Goal: Task Accomplishment & Management: Manage account settings

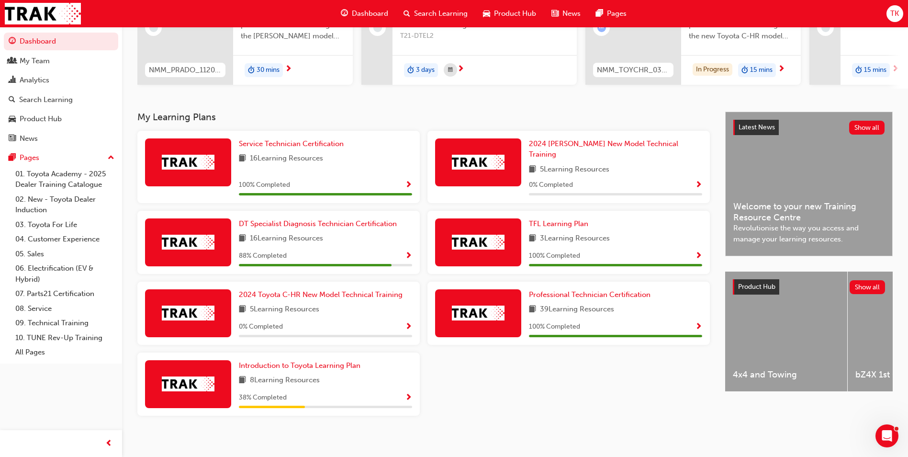
scroll to position [133, 0]
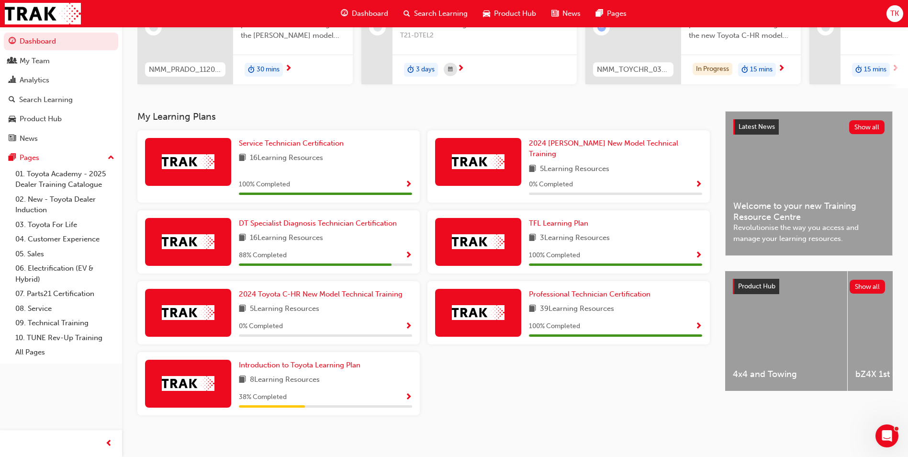
click at [409, 255] on button "button" at bounding box center [408, 255] width 7 height 12
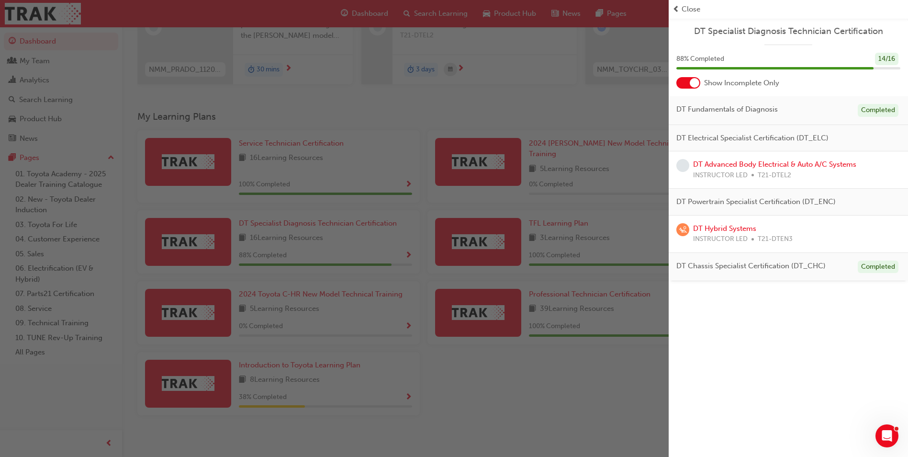
click at [687, 83] on div at bounding box center [688, 82] width 24 height 11
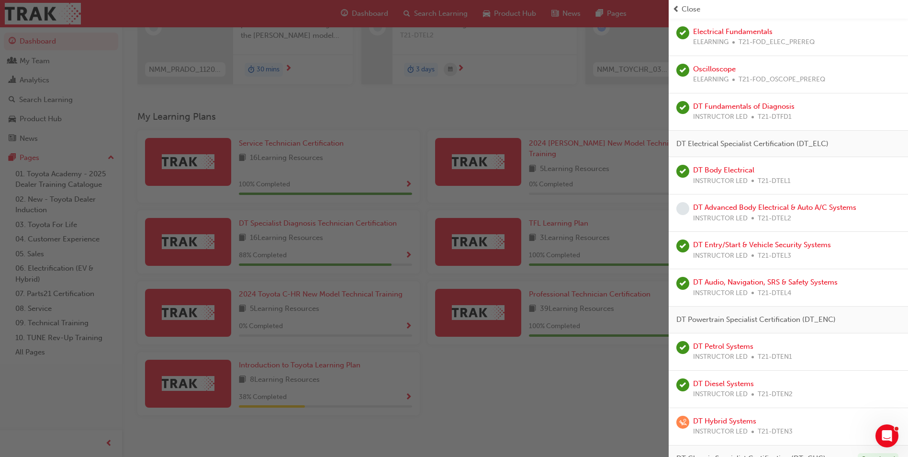
scroll to position [347, 0]
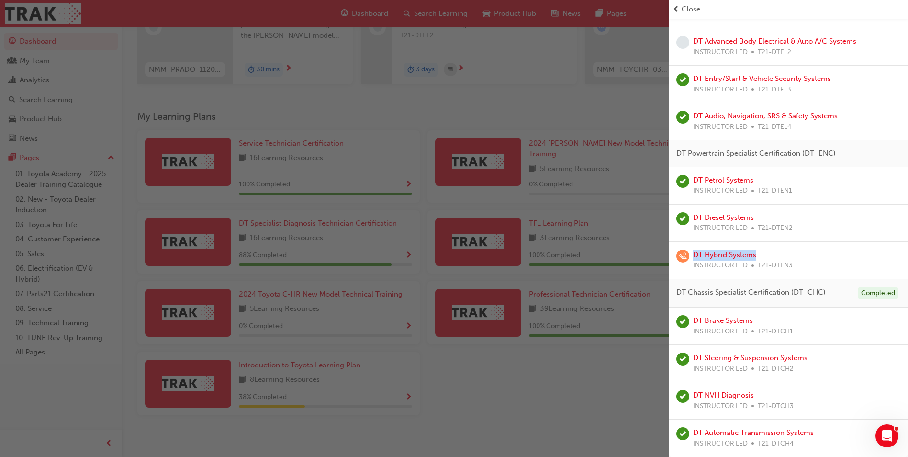
drag, startPoint x: 762, startPoint y: 254, endPoint x: 694, endPoint y: 253, distance: 68.0
click at [694, 253] on div "DT Hybrid Systems INSTRUCTOR LED T21-DTEN3" at bounding box center [743, 260] width 100 height 22
copy link "DT Hybrid Systems"
click at [736, 248] on div "DT Hybrid Systems INSTRUCTOR LED T21-DTEN3" at bounding box center [788, 260] width 239 height 37
click at [740, 252] on link "DT Hybrid Systems" at bounding box center [724, 254] width 63 height 9
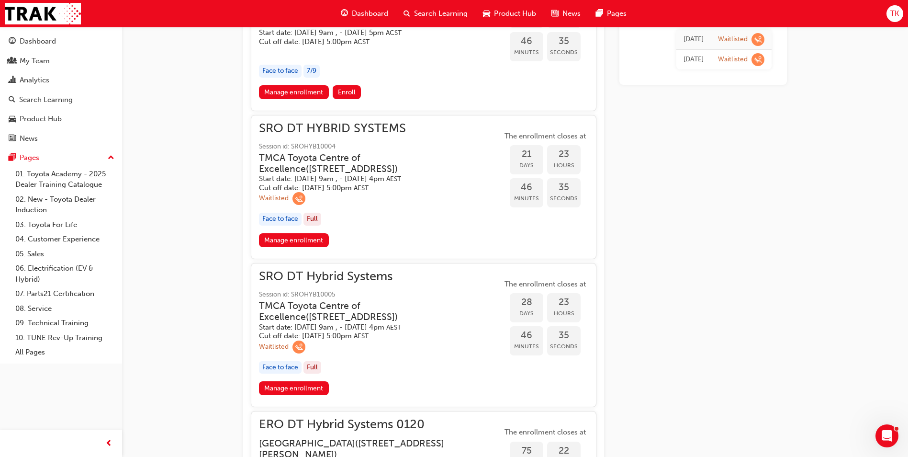
scroll to position [547, 0]
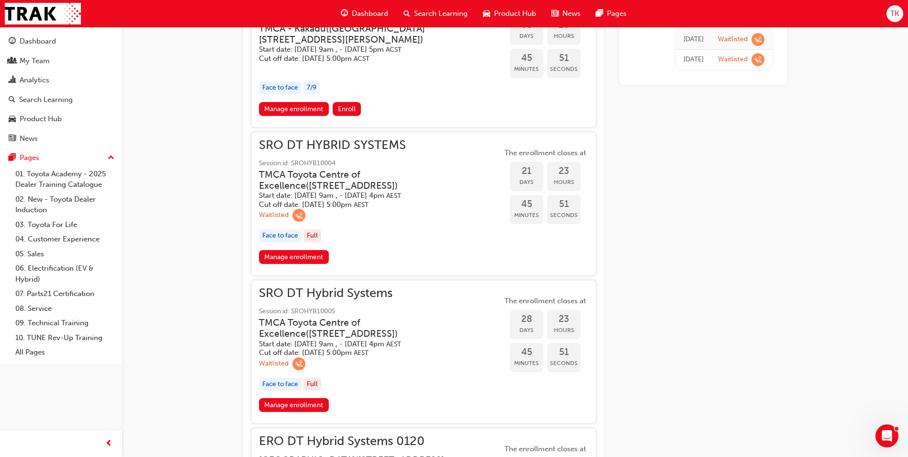
drag, startPoint x: 411, startPoint y: 147, endPoint x: 289, endPoint y: 150, distance: 122.1
click at [289, 150] on span "SRO DT HYBRID SYSTEMS" at bounding box center [380, 145] width 243 height 11
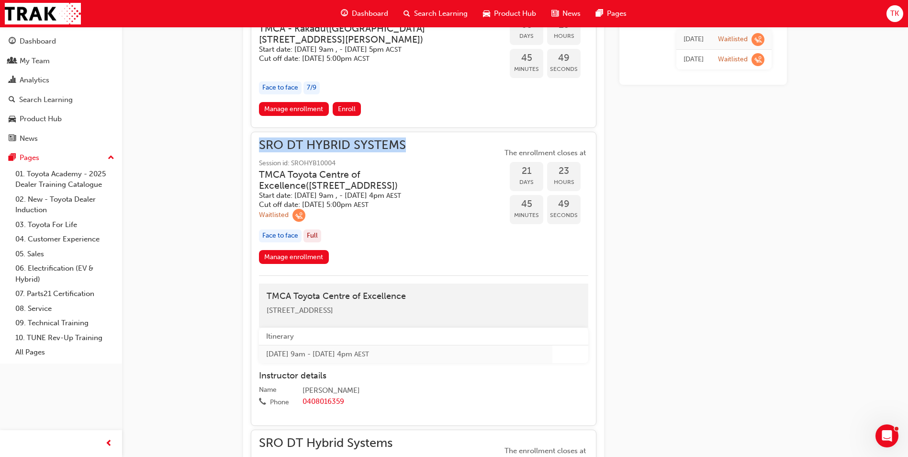
drag, startPoint x: 253, startPoint y: 145, endPoint x: 408, endPoint y: 146, distance: 155.1
click at [408, 146] on div "SRO DT HYBRID SYSTEMS Session id: SROHYB10004 TMCA Toyota Centre of Excellence …" at bounding box center [424, 279] width 346 height 294
copy span "SRO DT HYBRID SYSTEMS"
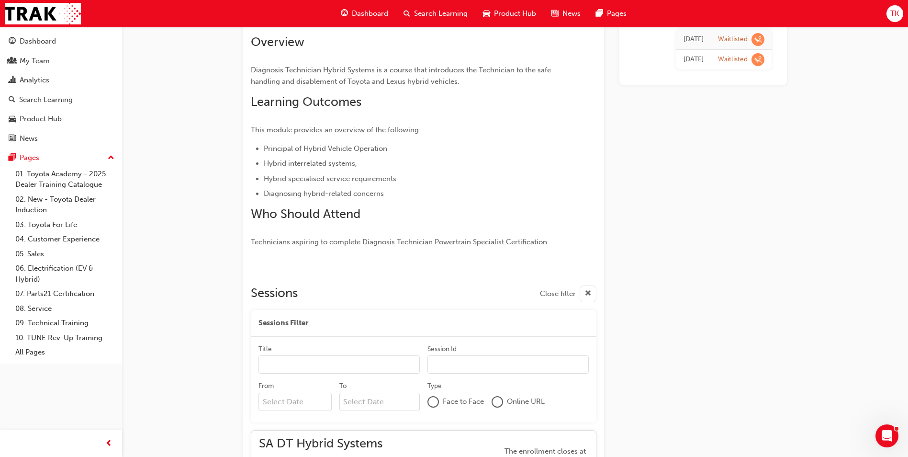
scroll to position [0, 0]
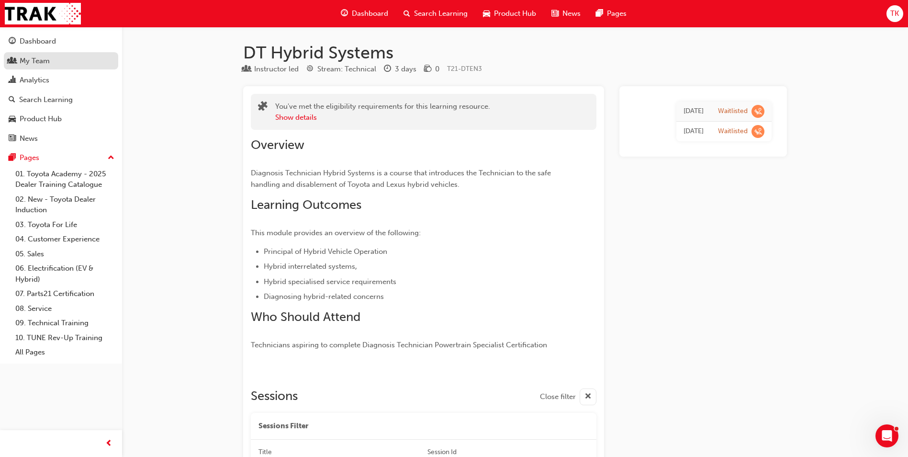
click at [44, 59] on div "My Team" at bounding box center [35, 61] width 30 height 11
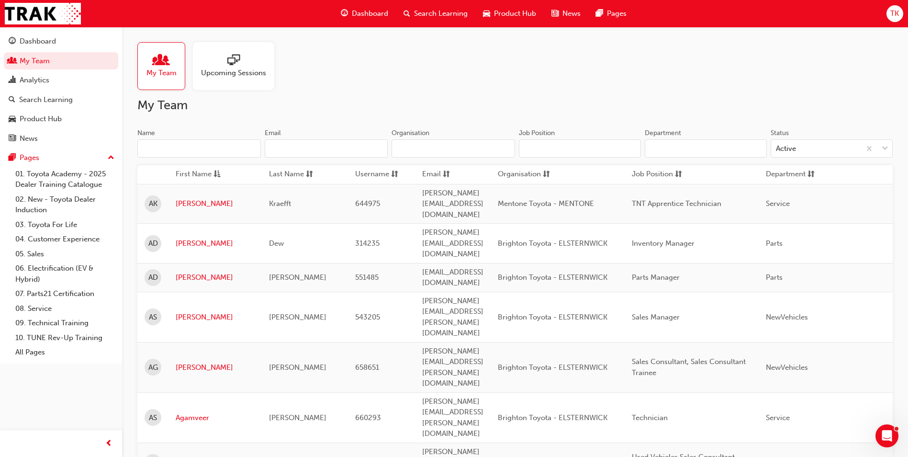
click at [183, 146] on input "Name" at bounding box center [199, 148] width 124 height 18
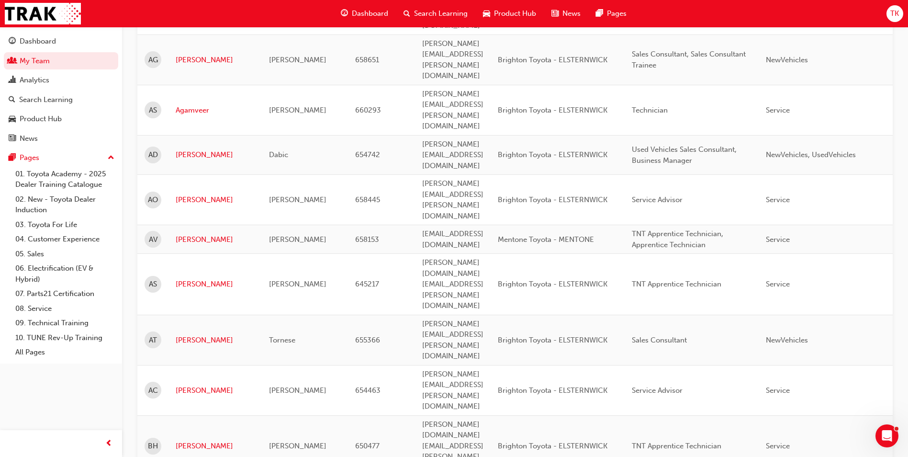
scroll to position [335, 0]
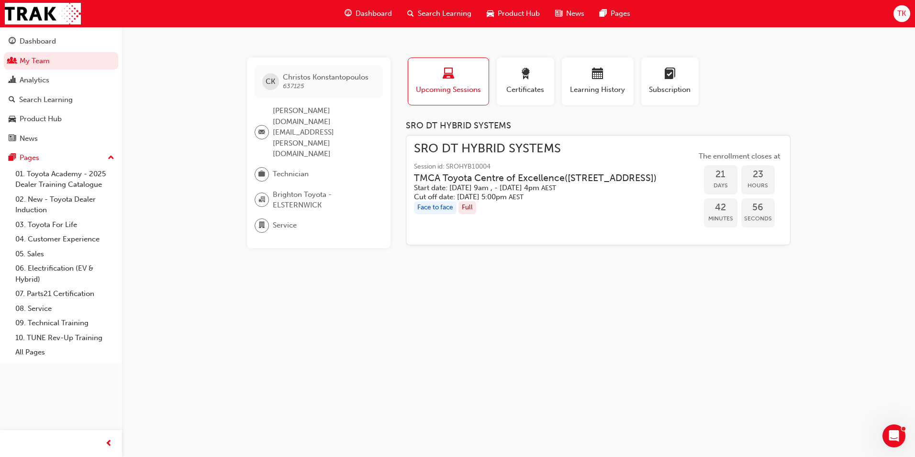
click at [322, 79] on span "Christos Konstantopoulos" at bounding box center [326, 77] width 86 height 9
drag, startPoint x: 412, startPoint y: 149, endPoint x: 580, endPoint y: 146, distance: 168.5
click at [580, 146] on div "SRO DT HYBRID SYSTEMS Session id: SROHYB10004 TMCA Toyota Centre of Excellence …" at bounding box center [598, 190] width 385 height 111
copy span "SRO DT HYBRID SYSTEMS"
click at [523, 87] on span "Certificates" at bounding box center [525, 89] width 43 height 11
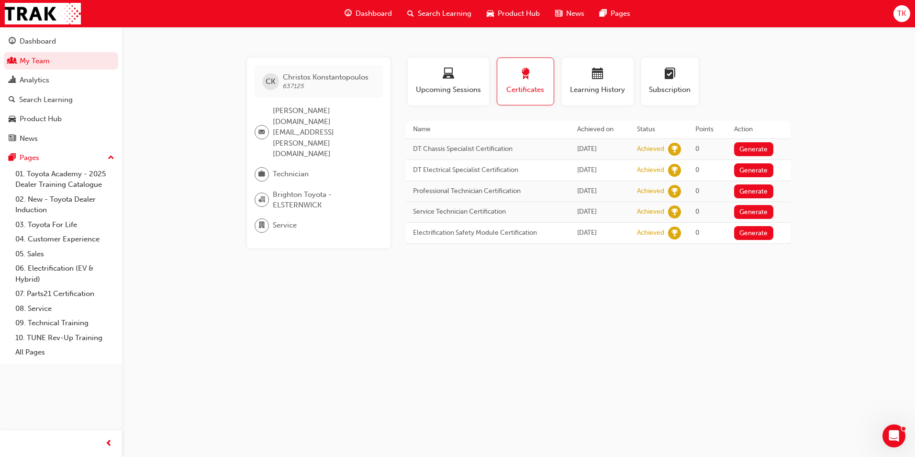
click at [503, 264] on div "CK Christos Konstantopoulos 637125 eric.kim@brightontoyota.com.au Technician Br…" at bounding box center [457, 228] width 915 height 457
click at [309, 108] on span "eric.kim@brightontoyota.com.au" at bounding box center [324, 132] width 102 height 54
drag, startPoint x: 413, startPoint y: 146, endPoint x: 519, endPoint y: 151, distance: 106.8
click at [519, 151] on td "DT Chassis Specialist Certification" at bounding box center [488, 148] width 164 height 21
drag, startPoint x: 519, startPoint y: 151, endPoint x: 513, endPoint y: 153, distance: 7.0
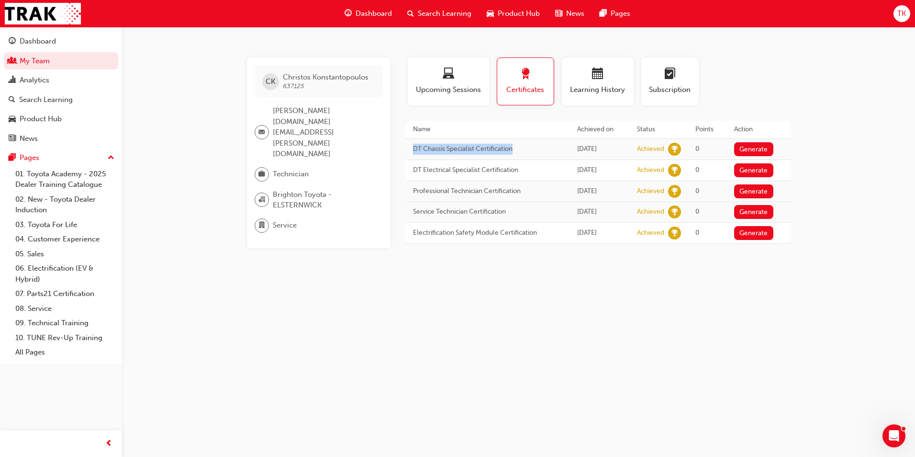
click at [513, 153] on td "DT Chassis Specialist Certification" at bounding box center [488, 148] width 164 height 21
click at [505, 146] on td "DT Chassis Specialist Certification" at bounding box center [488, 148] width 164 height 21
drag, startPoint x: 412, startPoint y: 150, endPoint x: 789, endPoint y: 175, distance: 378.0
click at [789, 175] on tbody "DT Chassis Specialist Certification Tue 12 Aug 2025 Achieved 0 Generate DT Elec…" at bounding box center [598, 190] width 385 height 105
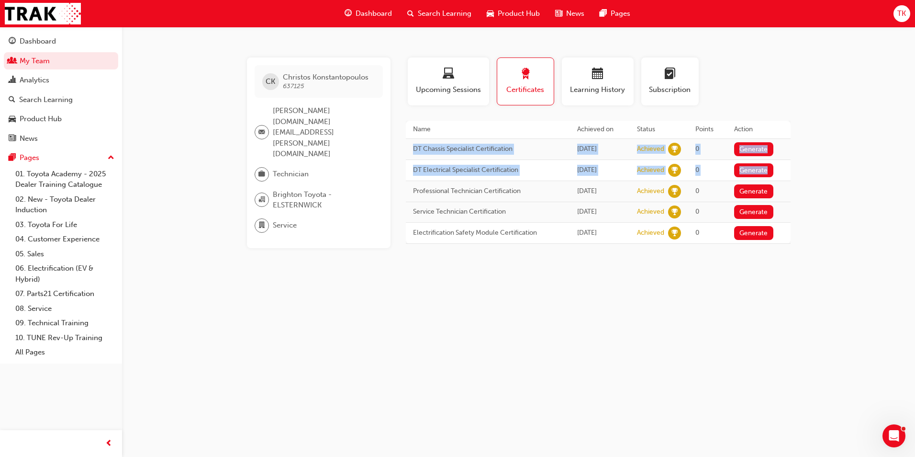
copy tbody "DT Chassis Specialist Certification Tue 12 Aug 2025 Achieved 0 Generate DT Elec…"
click at [508, 175] on td "DT Electrical Specialist Certification" at bounding box center [488, 169] width 164 height 21
drag, startPoint x: 408, startPoint y: 146, endPoint x: 687, endPoint y: 147, distance: 279.1
click at [687, 147] on tr "DT Chassis Specialist Certification Tue 12 Aug 2025 Achieved 0 Generate" at bounding box center [598, 148] width 385 height 21
copy tr "DT Chassis Specialist Certification Tue 12 Aug 2025 Achieved"
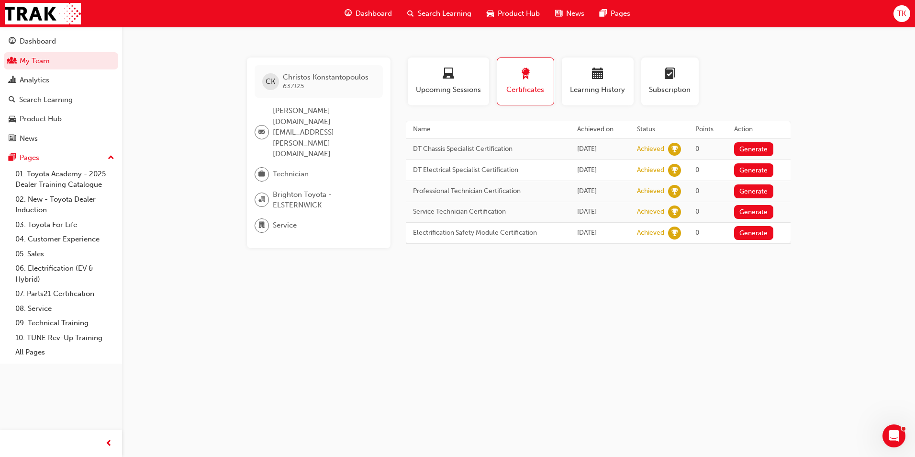
drag, startPoint x: 483, startPoint y: 176, endPoint x: 431, endPoint y: 171, distance: 52.8
click at [483, 175] on td "DT Electrical Specialist Certification" at bounding box center [488, 169] width 164 height 21
drag, startPoint x: 414, startPoint y: 171, endPoint x: 680, endPoint y: 170, distance: 265.7
click at [680, 170] on tr "DT Electrical Specialist Certification Tue 20 May 2025 Achieved 0 Generate" at bounding box center [598, 169] width 385 height 21
copy tr "DT Electrical Specialist Certification Tue 20 May 2025 Achieved"
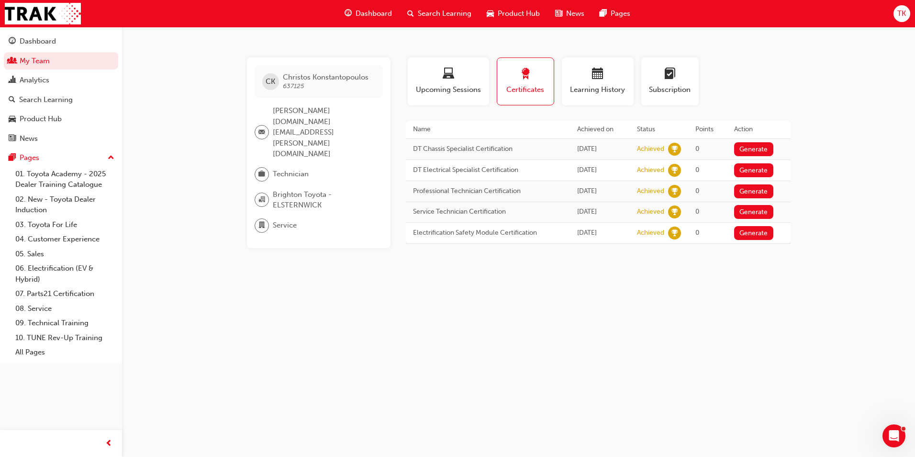
click at [304, 84] on span "Christos Konstantopoulos 637125" at bounding box center [326, 81] width 86 height 17
click at [53, 59] on link "My Team" at bounding box center [61, 61] width 114 height 18
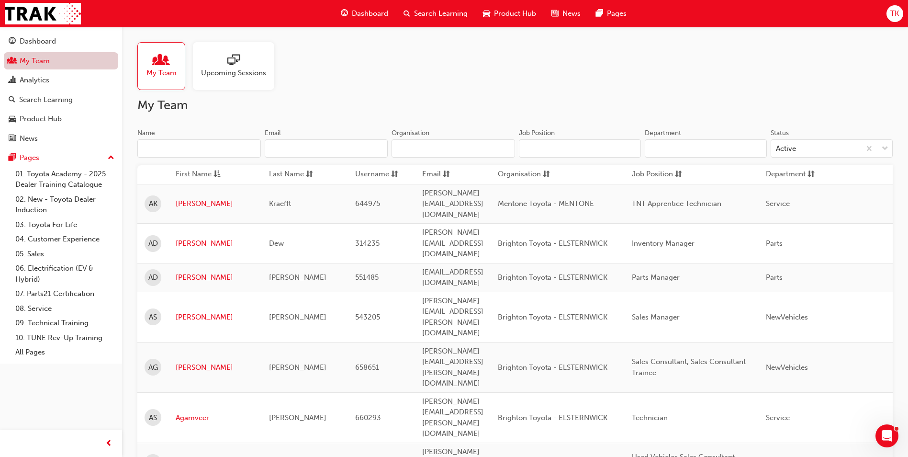
click at [50, 45] on div "Dashboard" at bounding box center [38, 41] width 36 height 11
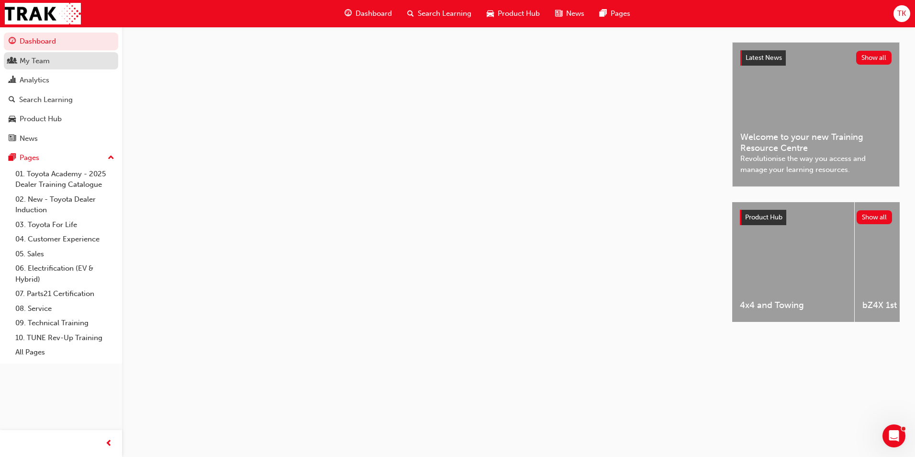
click at [41, 60] on div "My Team" at bounding box center [35, 61] width 30 height 11
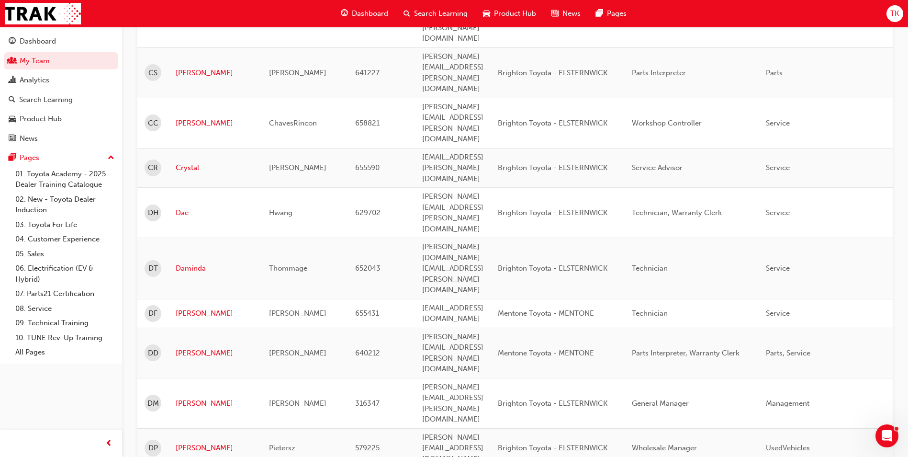
scroll to position [1101, 0]
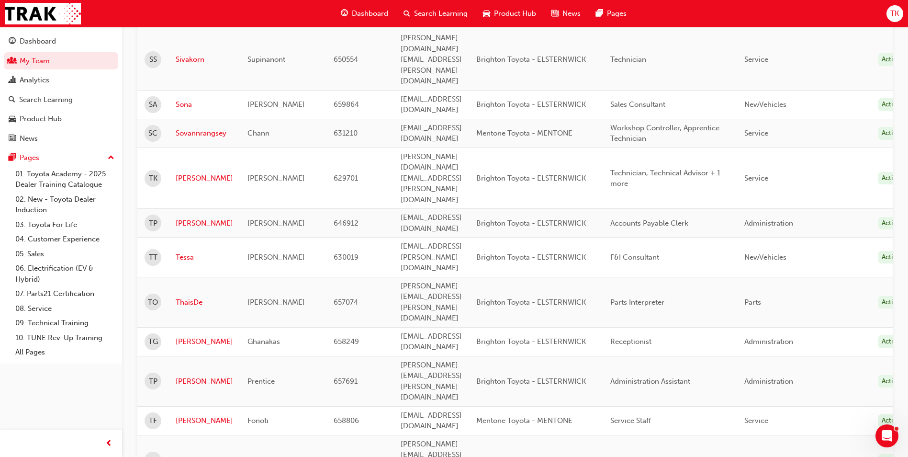
scroll to position [292, 0]
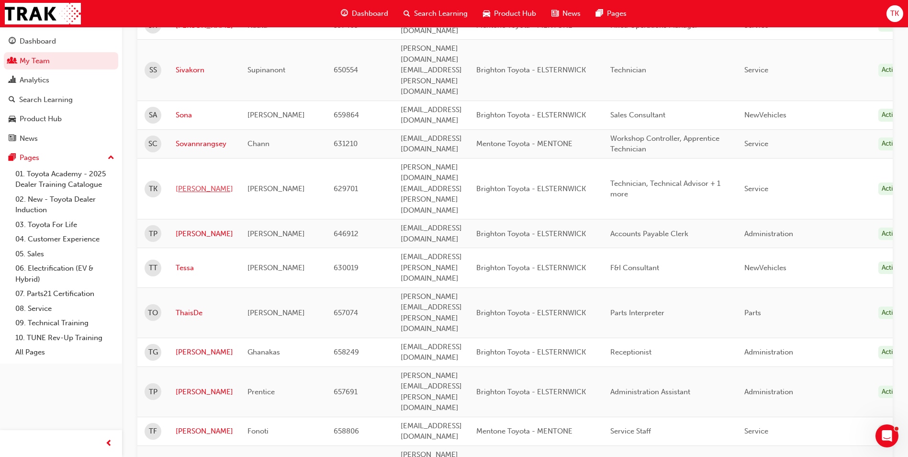
click at [188, 183] on link "Taehee" at bounding box center [204, 188] width 57 height 11
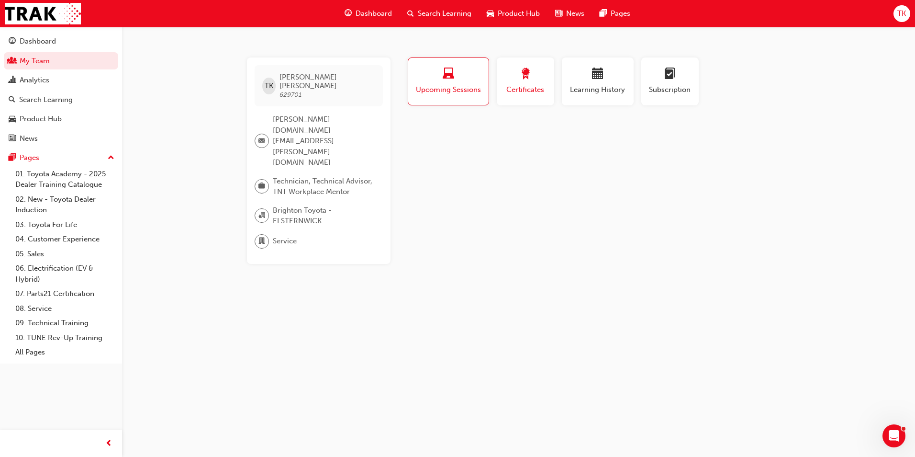
click at [541, 90] on span "Certificates" at bounding box center [525, 89] width 43 height 11
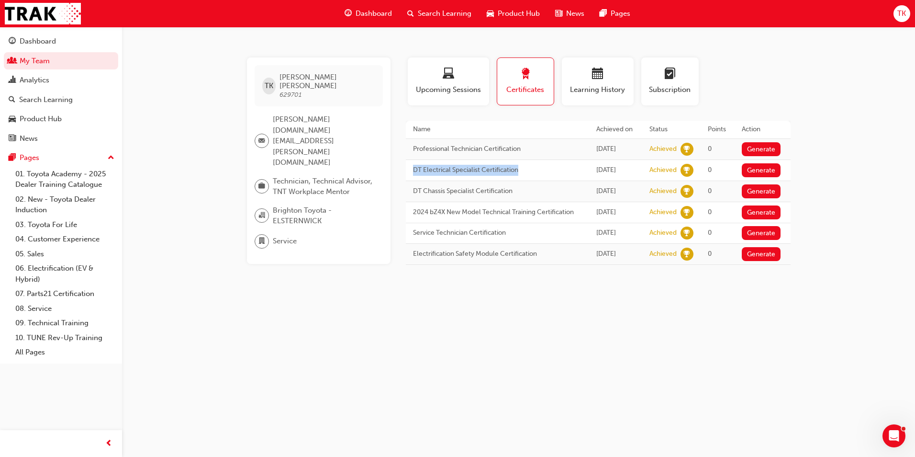
drag, startPoint x: 411, startPoint y: 167, endPoint x: 537, endPoint y: 171, distance: 126.0
click at [537, 171] on td "DT Electrical Specialist Certification" at bounding box center [497, 169] width 183 height 21
copy td "DT Electrical Specialist Certification"
click at [53, 44] on div "Dashboard" at bounding box center [38, 41] width 36 height 11
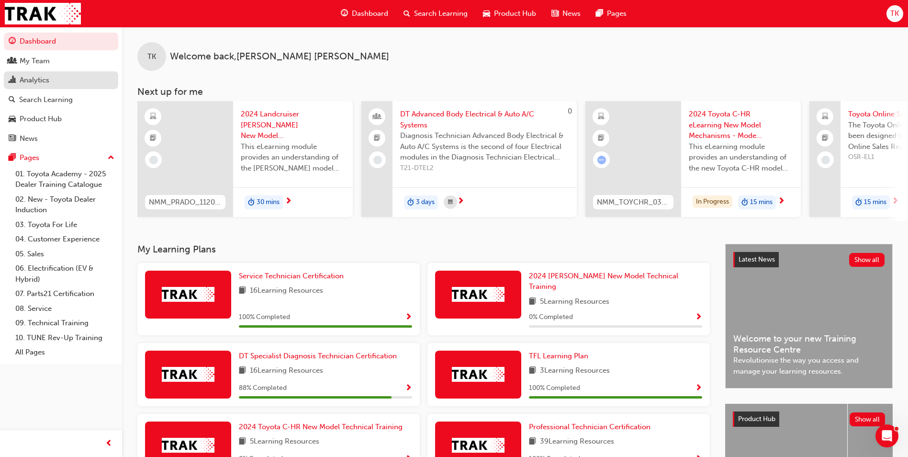
click at [57, 78] on div "Analytics" at bounding box center [61, 80] width 105 height 12
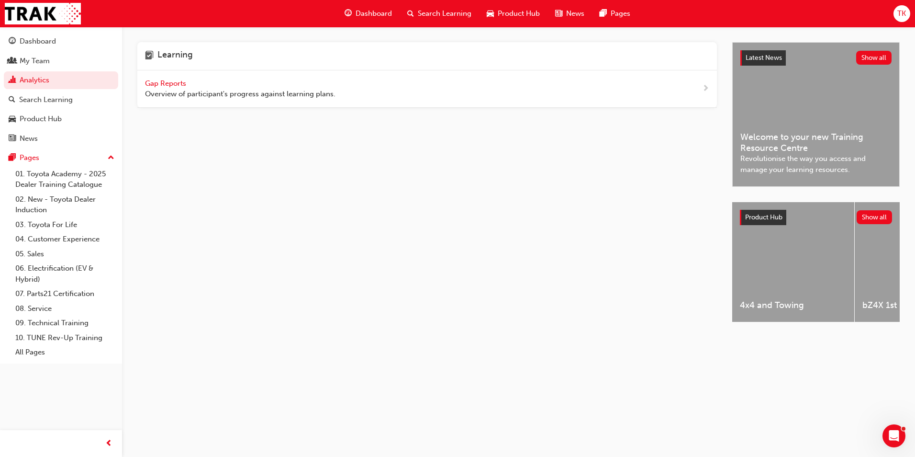
click at [155, 86] on span "Gap Reports" at bounding box center [166, 83] width 43 height 9
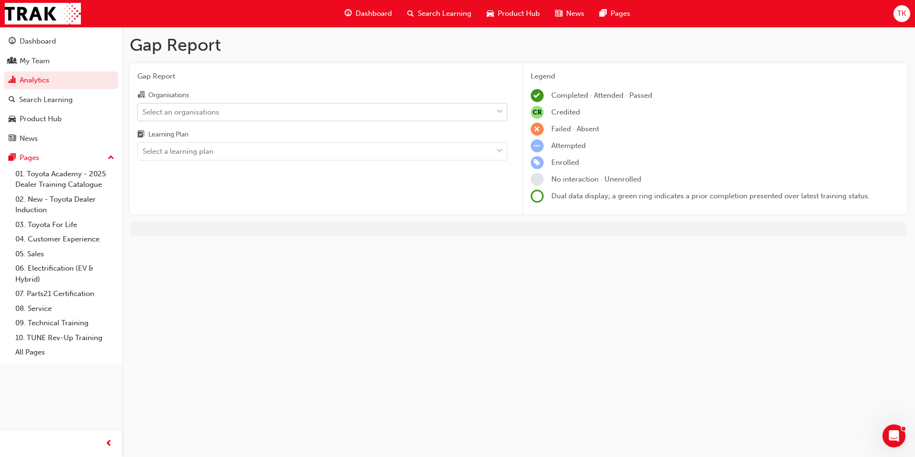
click at [231, 116] on div "Select an organisations" at bounding box center [315, 111] width 355 height 17
click at [144, 115] on input "Organisations Select an organisations" at bounding box center [143, 111] width 1 height 8
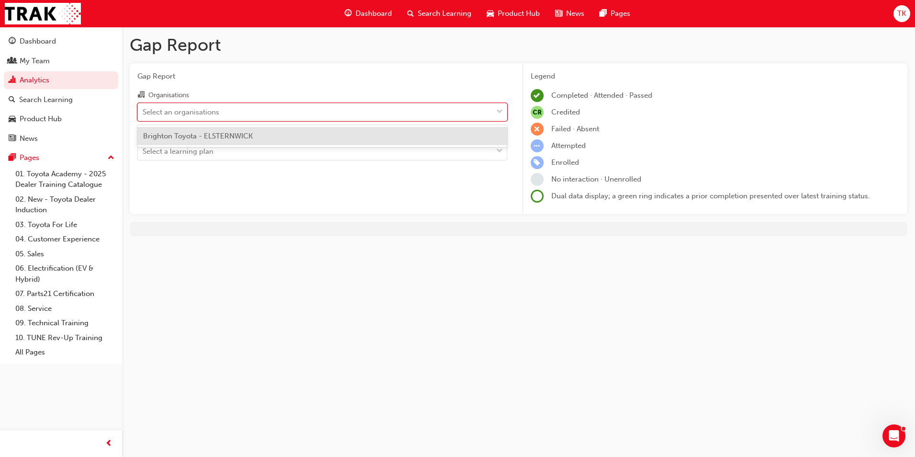
click at [232, 132] on span "Brighton Toyota - ELSTERNWICK" at bounding box center [198, 136] width 110 height 9
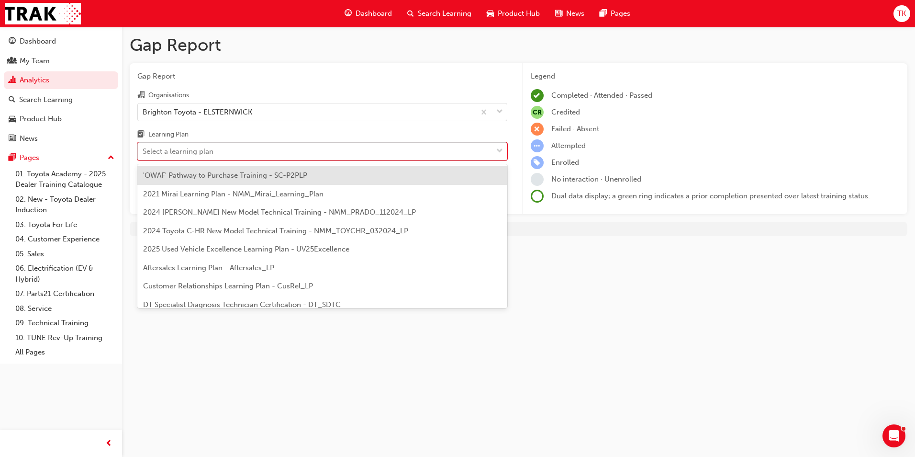
click at [234, 147] on div "Select a learning plan" at bounding box center [315, 151] width 355 height 17
click at [144, 147] on input "Learning Plan option 'OWAF' Pathway to Purchase Training - SC-P2PLP focused, 1 …" at bounding box center [143, 151] width 1 height 8
type input "dt"
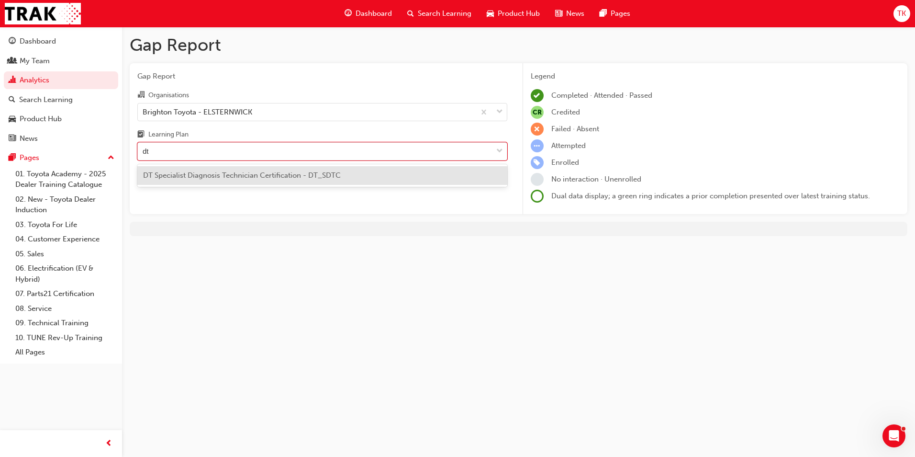
click at [236, 174] on span "DT Specialist Diagnosis Technician Certification - DT_SDTC" at bounding box center [242, 175] width 198 height 9
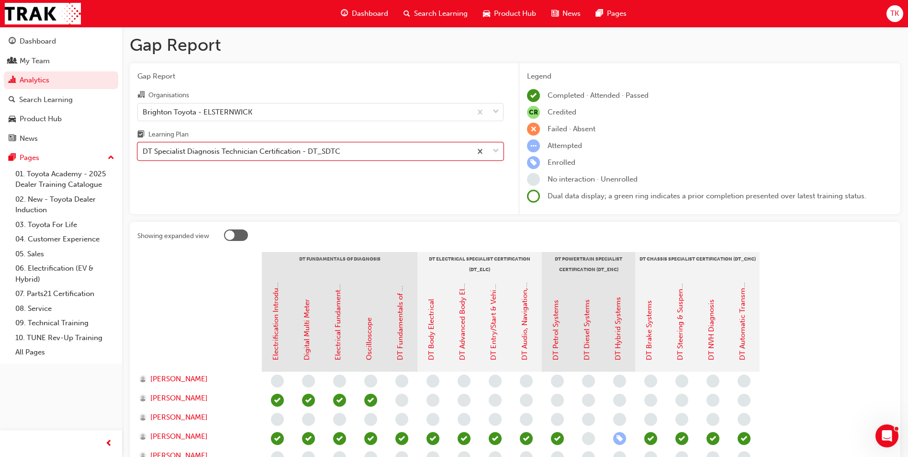
click at [510, 196] on div "Gap Report Organisations Brighton Toyota - ELSTERNWICK Learning Plan option DT …" at bounding box center [321, 138] width 382 height 151
click at [232, 236] on div at bounding box center [230, 235] width 10 height 10
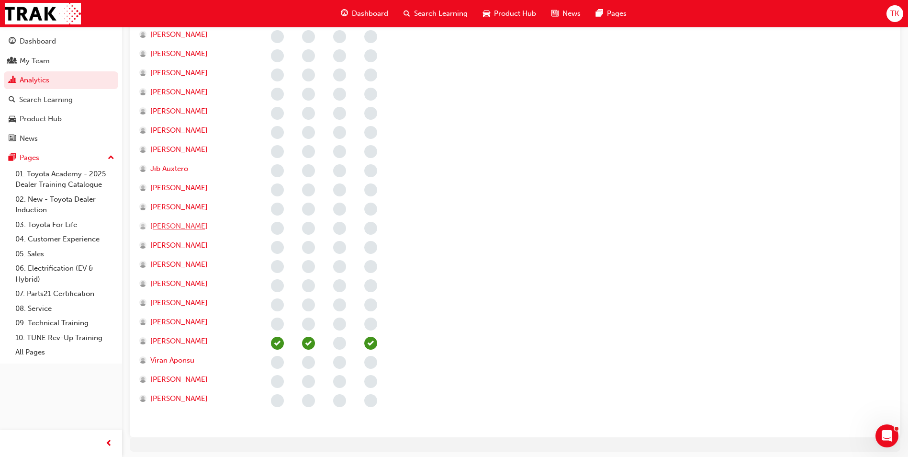
scroll to position [488, 0]
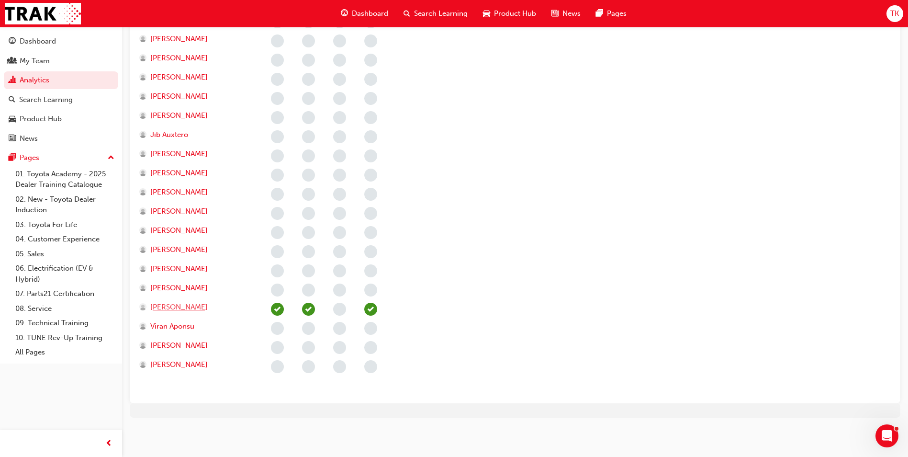
click at [191, 310] on div "Taehee Kim" at bounding box center [195, 307] width 113 height 11
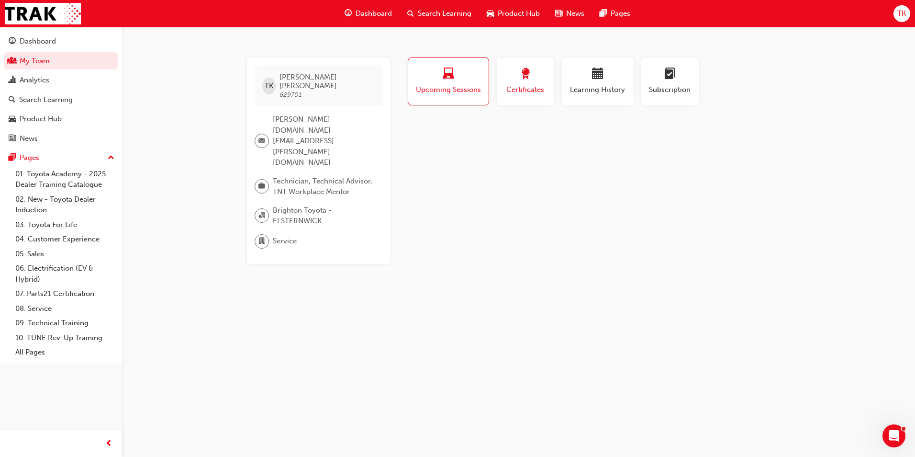
click at [524, 87] on span "Certificates" at bounding box center [525, 89] width 43 height 11
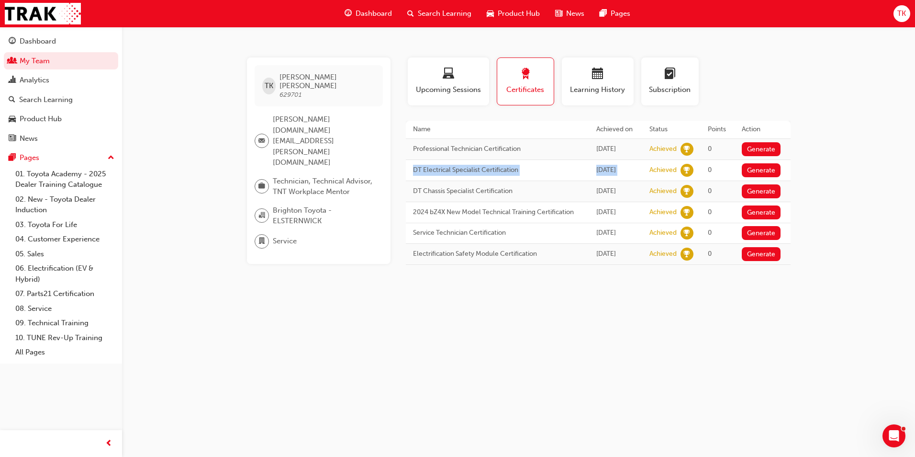
drag, startPoint x: 412, startPoint y: 169, endPoint x: 648, endPoint y: 170, distance: 236.5
click at [648, 170] on tr "DT Electrical Specialist Certification Tue 27 Aug 2024 Achieved 0 Generate" at bounding box center [598, 169] width 385 height 21
copy tr "DT Electrical Specialist Certification Tue 27 Aug 2024"
click at [418, 191] on td "DT Chassis Specialist Certification" at bounding box center [497, 190] width 183 height 21
drag, startPoint x: 418, startPoint y: 191, endPoint x: 410, endPoint y: 190, distance: 8.2
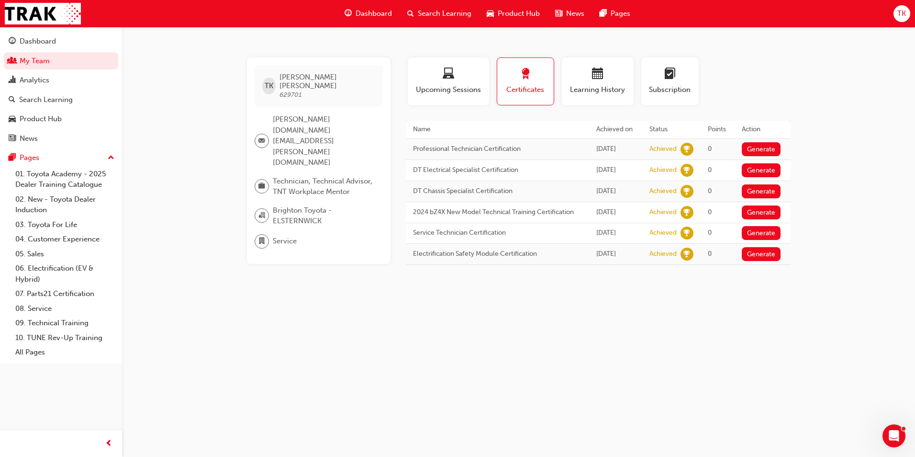
click at [413, 189] on td "DT Chassis Specialist Certification" at bounding box center [497, 190] width 183 height 21
drag, startPoint x: 410, startPoint y: 191, endPoint x: 688, endPoint y: 193, distance: 278.6
click at [688, 193] on tr "DT Chassis Specialist Certification Thu 18 Jul 2024 Achieved 0 Generate" at bounding box center [598, 190] width 385 height 21
copy tr "DT Chassis Specialist Certification Thu 18 Jul 2024 Achieved"
drag, startPoint x: 483, startPoint y: 169, endPoint x: 474, endPoint y: 169, distance: 8.1
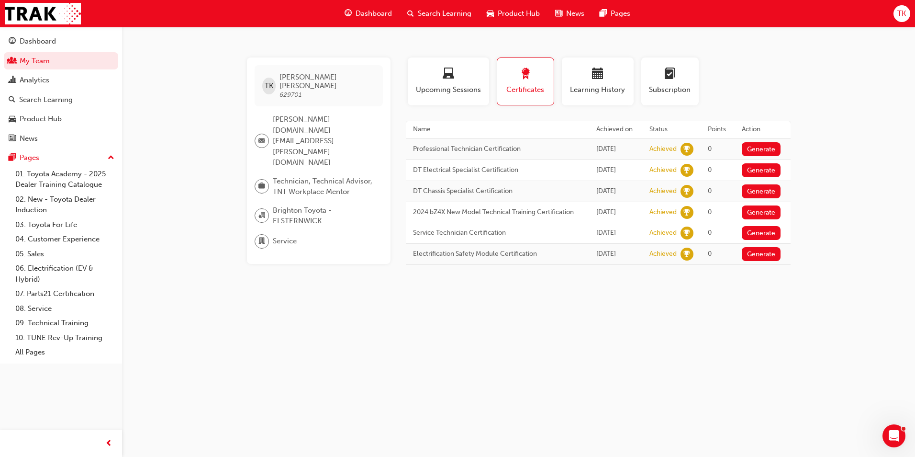
click at [483, 168] on td "DT Electrical Specialist Certification" at bounding box center [497, 169] width 183 height 21
drag, startPoint x: 432, startPoint y: 169, endPoint x: 694, endPoint y: 170, distance: 262.3
click at [694, 170] on tr "DT Electrical Specialist Certification Tue 27 Aug 2024 Achieved 0 Generate" at bounding box center [598, 169] width 385 height 21
copy tr "DT Electrical Specialist Certification Tue 27 Aug 2024 Achieved"
click at [448, 193] on td "DT Chassis Specialist Certification" at bounding box center [497, 190] width 183 height 21
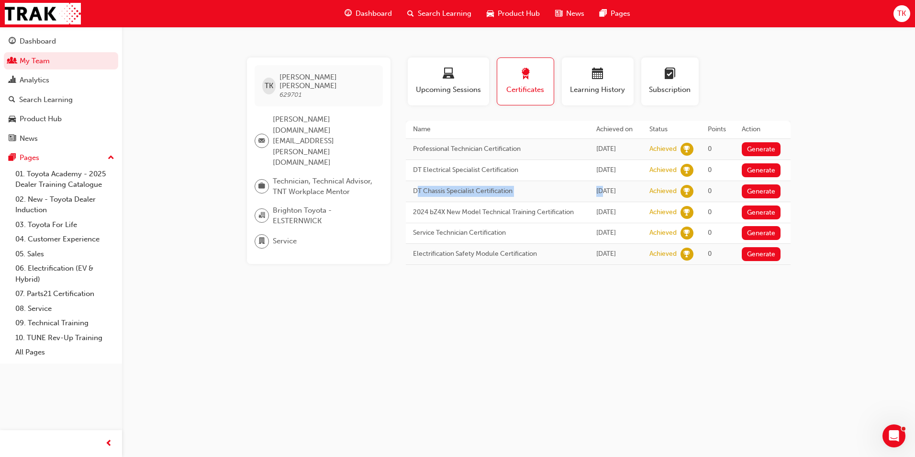
drag, startPoint x: 419, startPoint y: 191, endPoint x: 594, endPoint y: 191, distance: 175.2
click at [594, 191] on tr "DT Chassis Specialist Certification Thu 18 Jul 2024 Achieved 0 Generate" at bounding box center [598, 190] width 385 height 21
drag, startPoint x: 594, startPoint y: 191, endPoint x: 425, endPoint y: 191, distance: 169.5
click at [430, 196] on td "DT Chassis Specialist Certification" at bounding box center [497, 190] width 183 height 21
drag, startPoint x: 412, startPoint y: 188, endPoint x: 696, endPoint y: 188, distance: 283.9
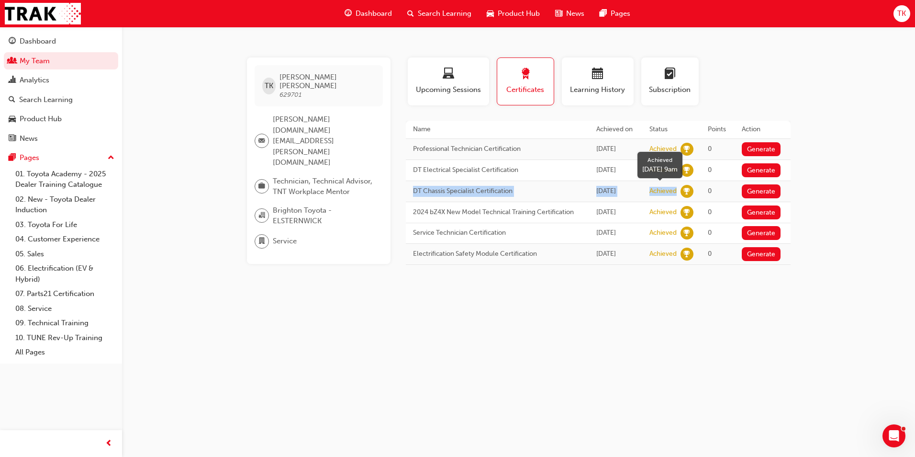
click at [696, 188] on tr "DT Chassis Specialist Certification Thu 18 Jul 2024 Achieved 0 Generate" at bounding box center [598, 190] width 385 height 21
click at [342, 176] on span "Technician, Technical Advisor, TNT Workplace Mentor" at bounding box center [324, 187] width 102 height 22
click at [323, 114] on span "Eric.Kim@brightontoyota.com.au" at bounding box center [324, 141] width 102 height 54
click at [189, 156] on div "TK Taehee Kim 629701 Eric.Kim@brightontoyota.com.au Technician, Technical Advis…" at bounding box center [457, 228] width 915 height 457
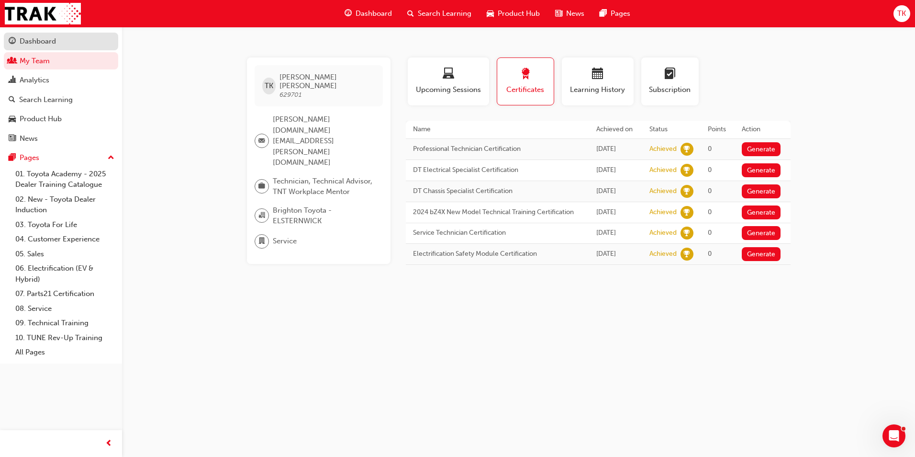
click at [44, 38] on div "Dashboard" at bounding box center [38, 41] width 36 height 11
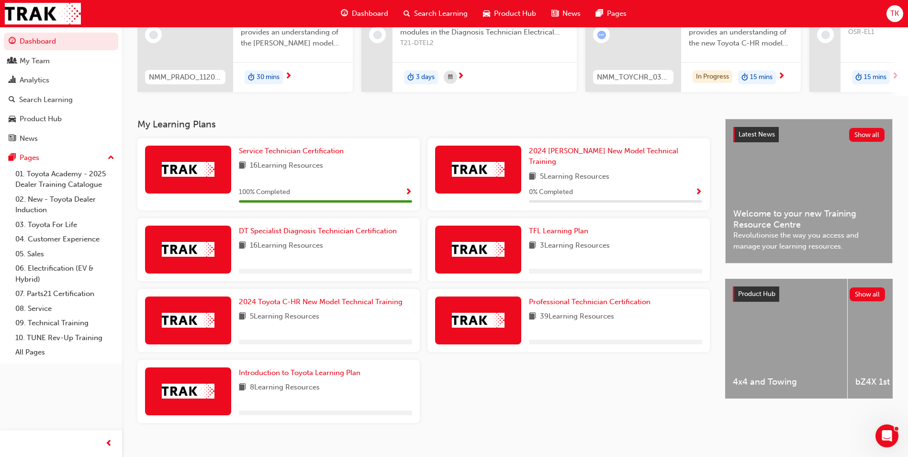
scroll to position [133, 0]
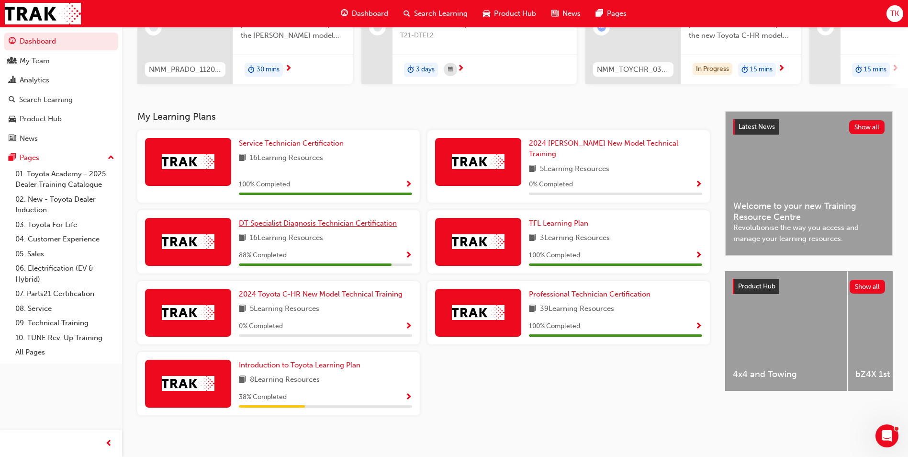
click at [310, 219] on span "DT Specialist Diagnosis Technician Certification" at bounding box center [318, 223] width 158 height 9
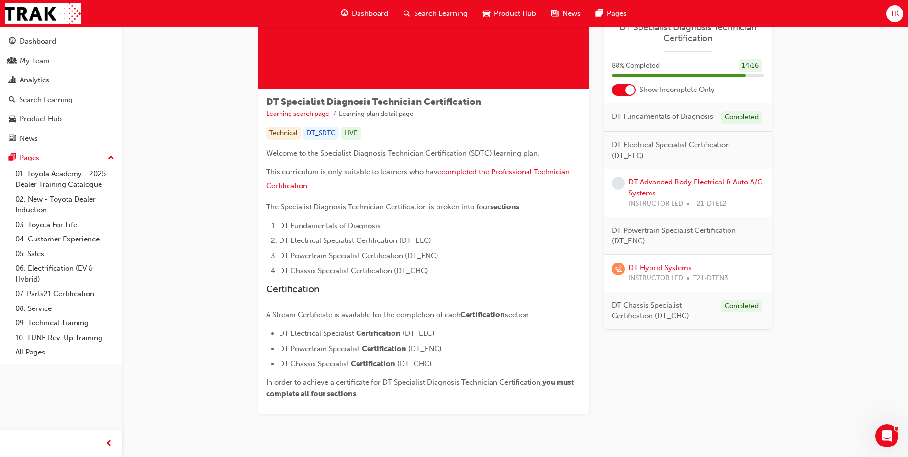
scroll to position [132, 0]
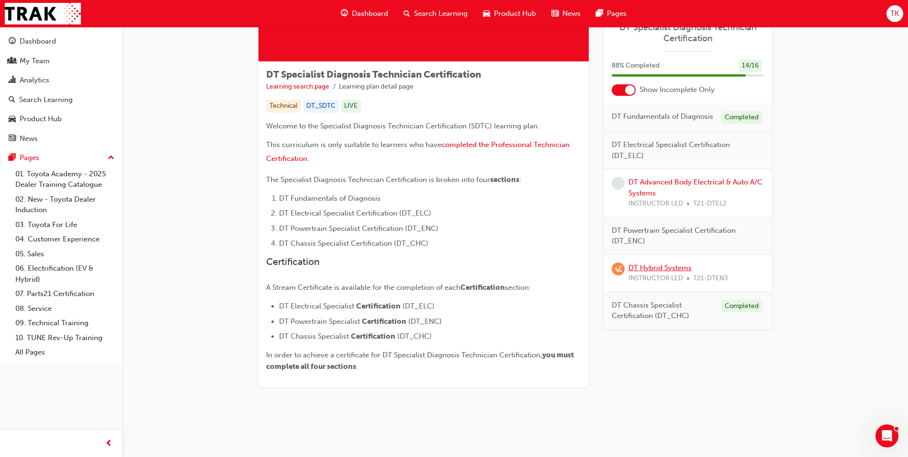
click at [664, 265] on link "DT Hybrid Systems" at bounding box center [660, 267] width 63 height 9
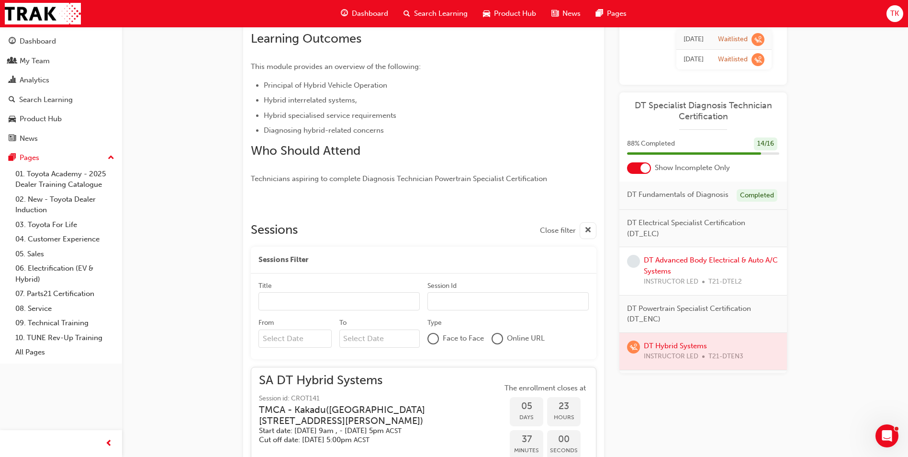
scroll to position [164, 0]
click at [318, 304] on input "Title" at bounding box center [338, 303] width 161 height 18
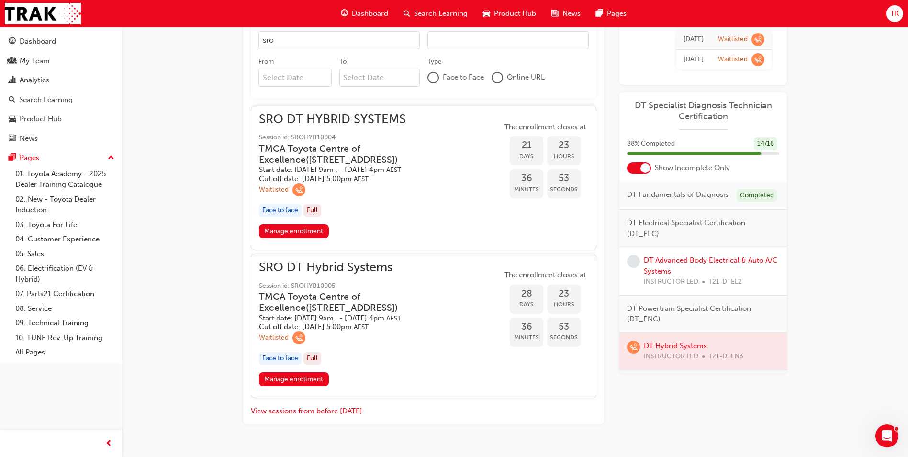
scroll to position [449, 0]
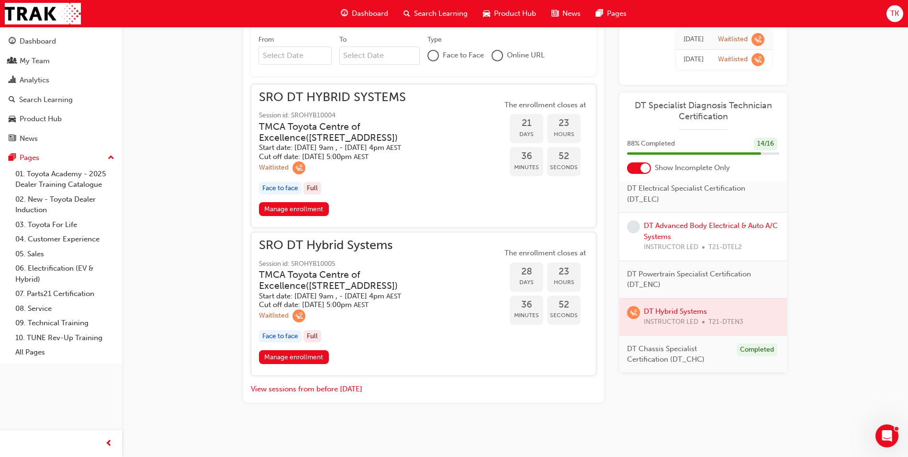
type input "sro"
click at [650, 169] on div at bounding box center [645, 168] width 10 height 10
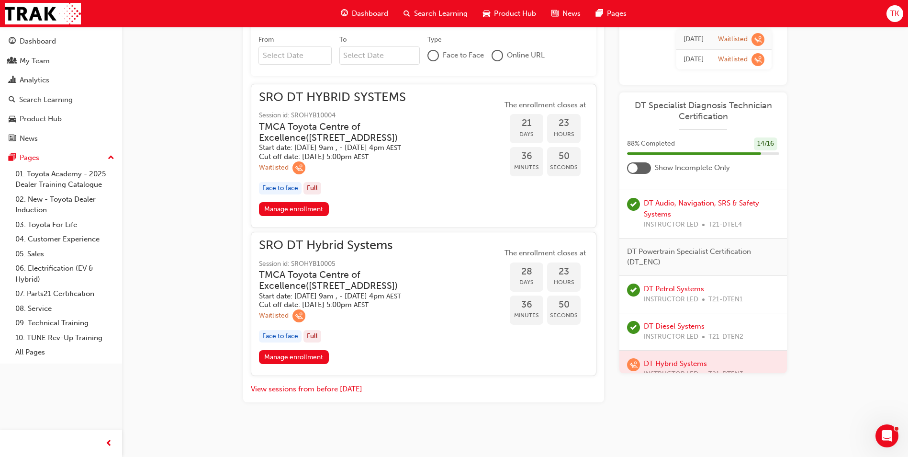
scroll to position [480, 0]
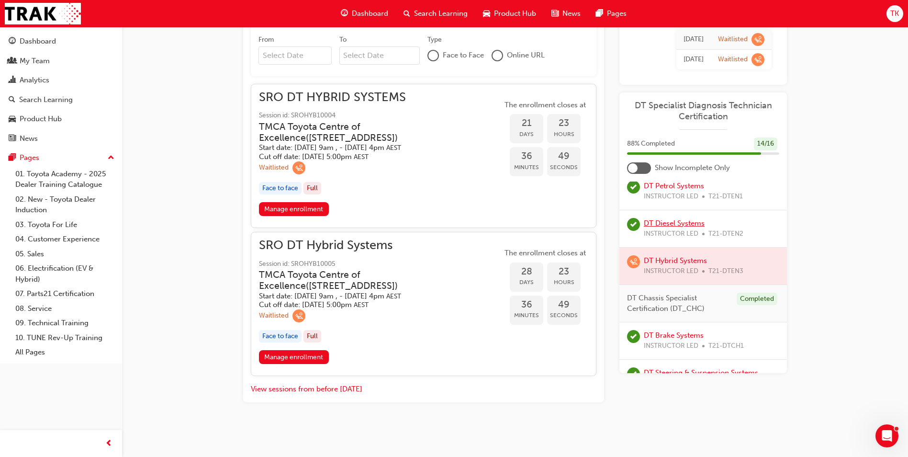
click at [683, 227] on link "DT Diesel Systems" at bounding box center [674, 223] width 61 height 9
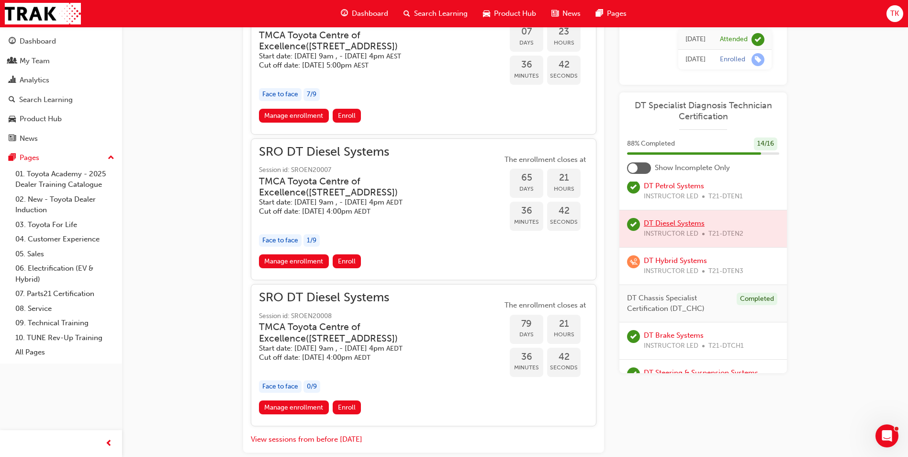
scroll to position [626, 0]
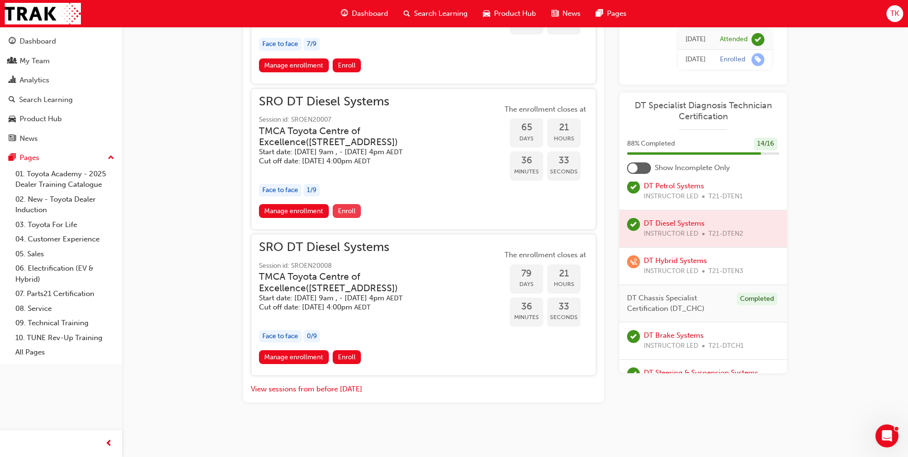
click at [336, 213] on button "Enroll" at bounding box center [347, 211] width 29 height 14
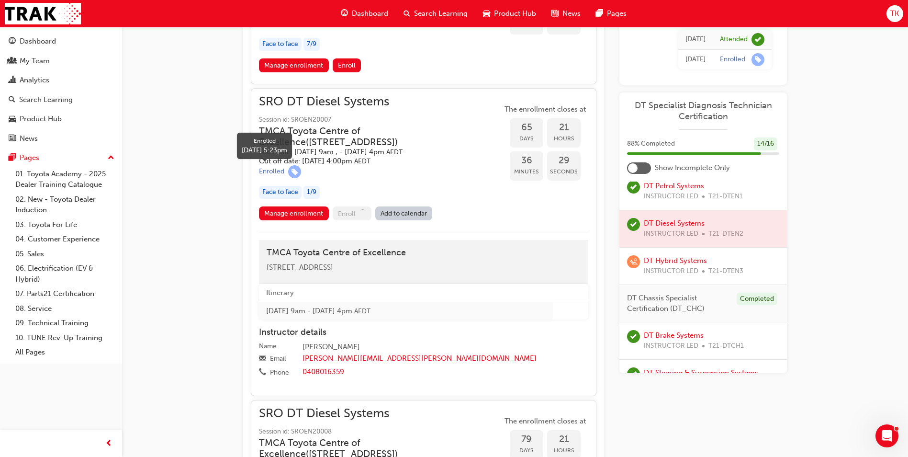
click at [279, 169] on div "Enrolled" at bounding box center [271, 171] width 25 height 9
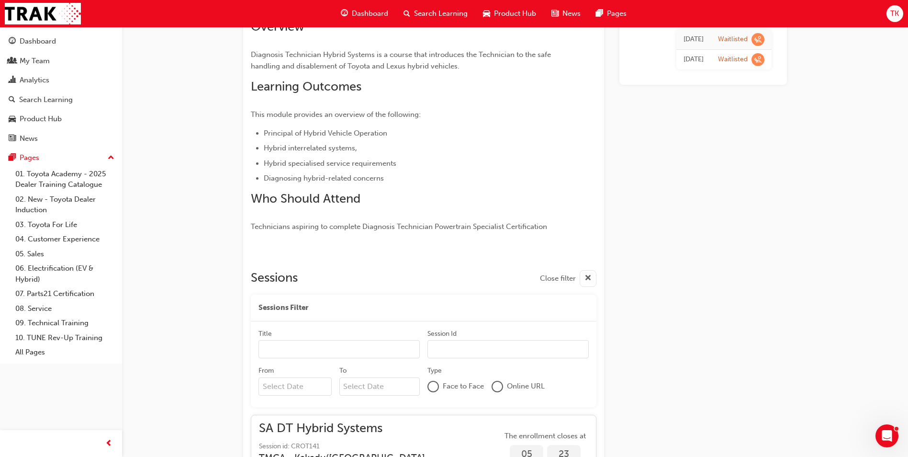
scroll to position [668, 0]
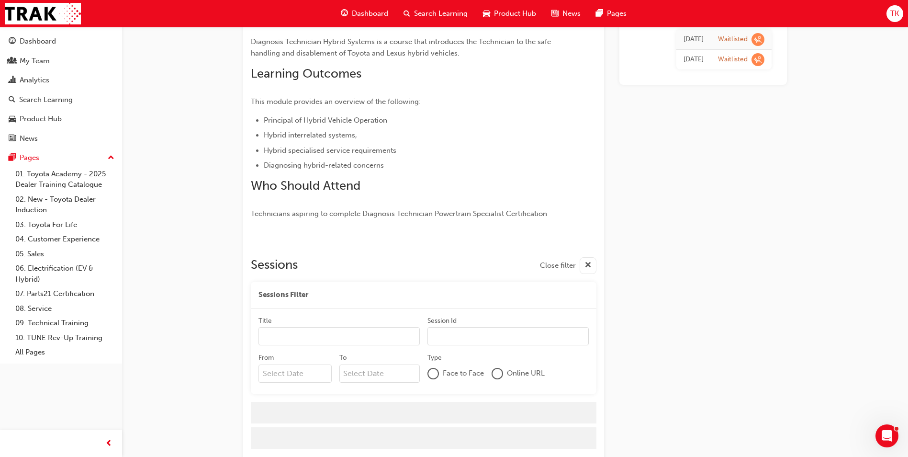
scroll to position [680, 0]
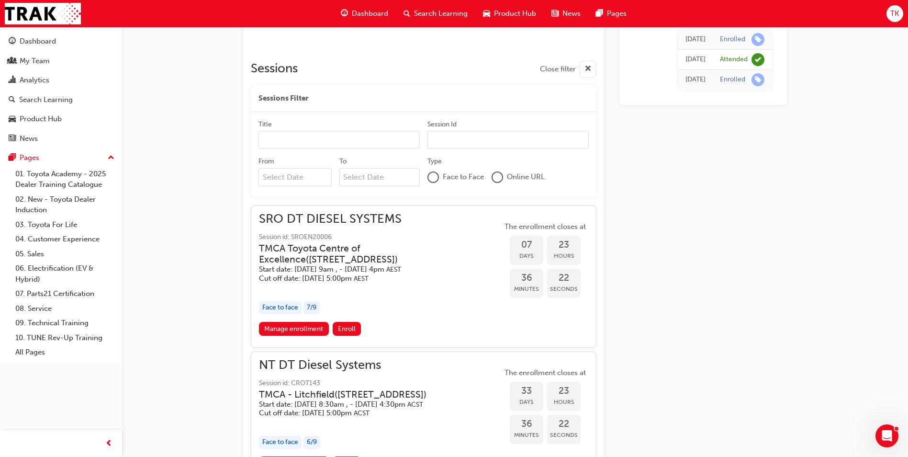
scroll to position [357, 0]
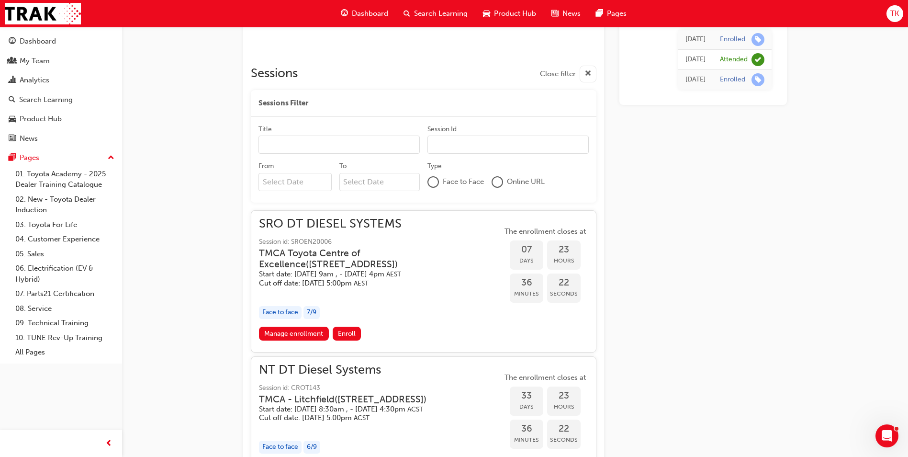
click at [288, 130] on div "Title" at bounding box center [338, 129] width 161 height 11
click at [288, 135] on input "Title" at bounding box center [338, 144] width 161 height 18
click at [289, 136] on input "Title" at bounding box center [338, 144] width 161 height 18
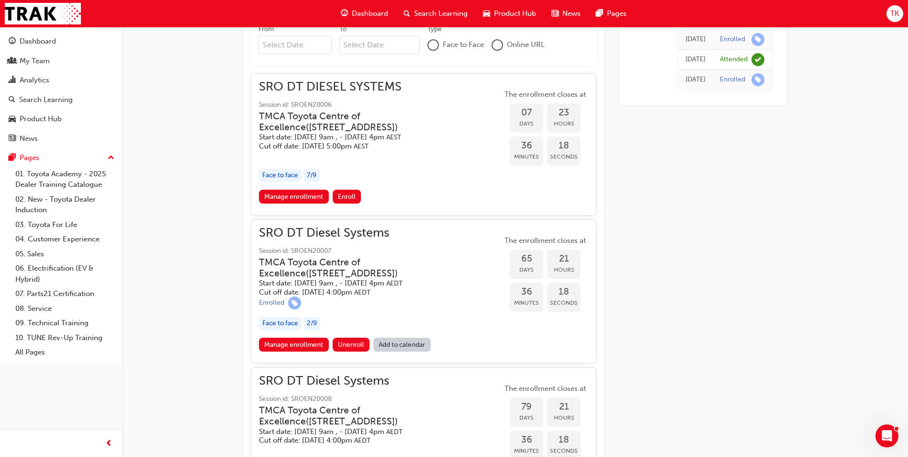
scroll to position [501, 0]
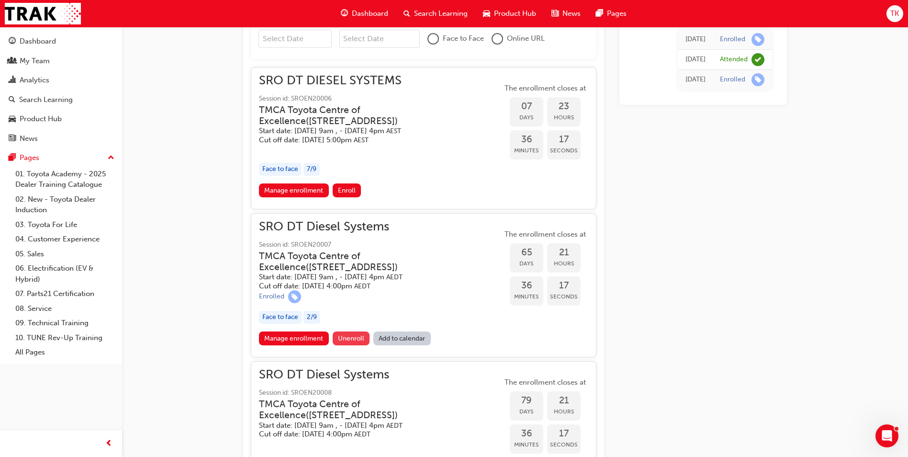
type input "sro"
click at [348, 334] on span "Unenroll" at bounding box center [351, 338] width 26 height 8
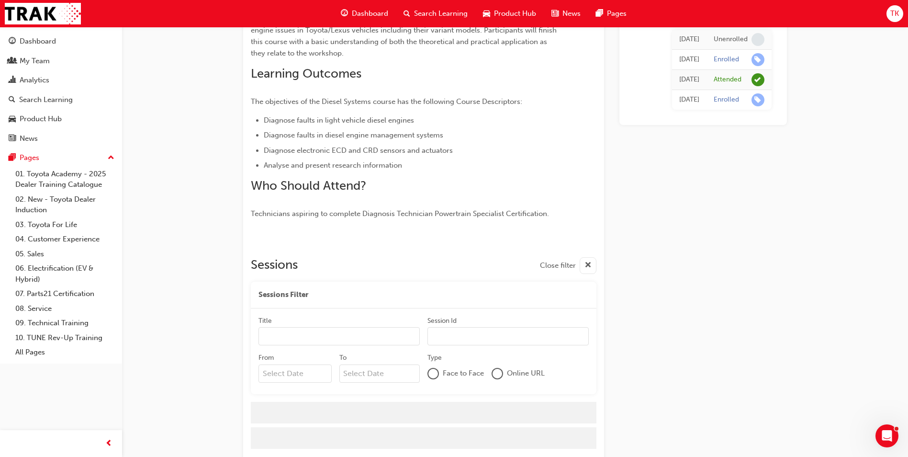
scroll to position [166, 0]
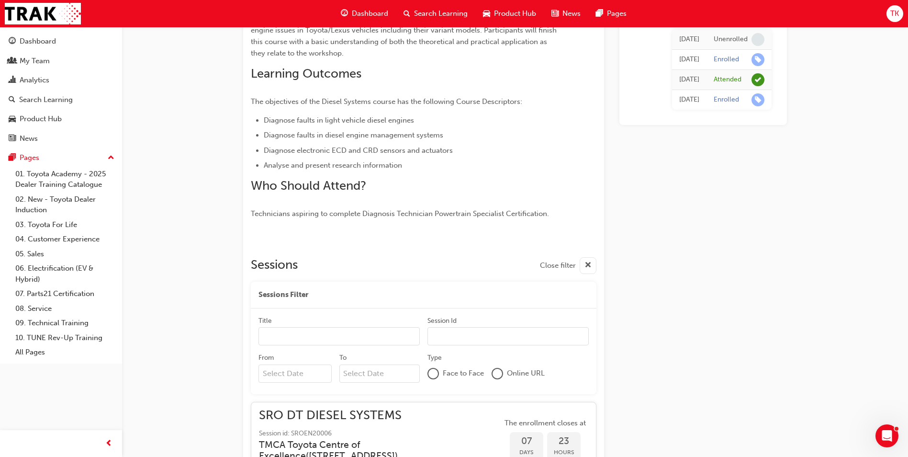
click at [332, 335] on input "Title" at bounding box center [338, 336] width 161 height 18
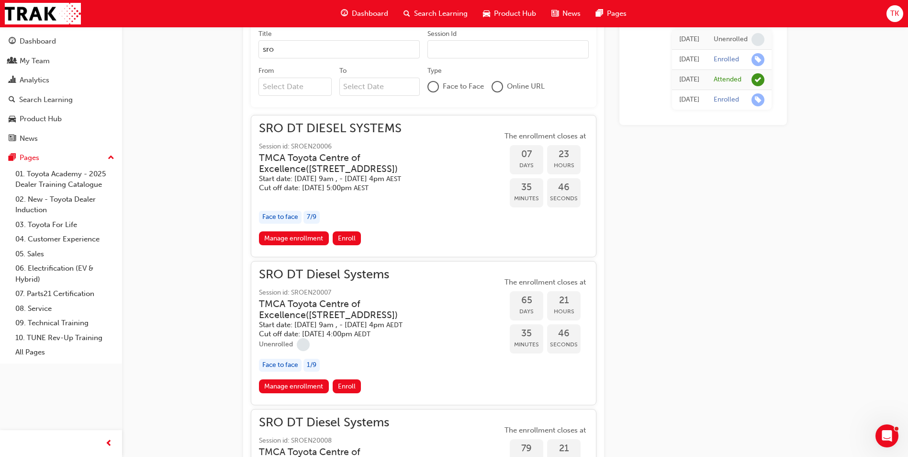
scroll to position [501, 0]
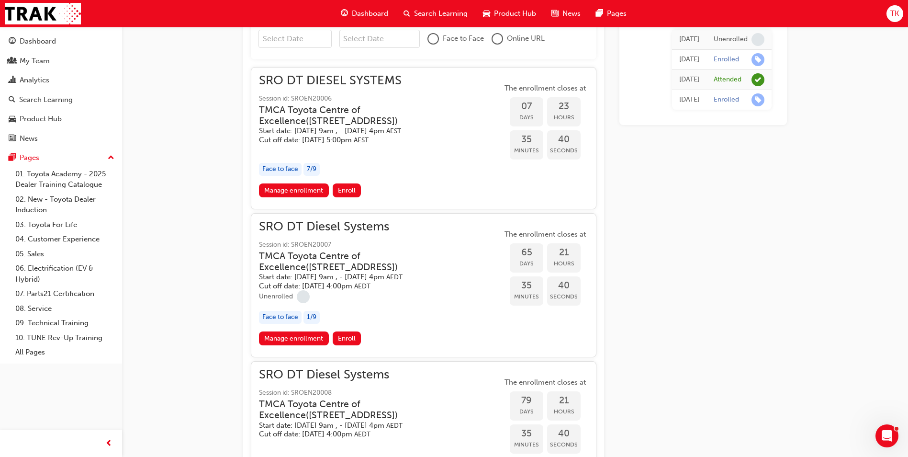
type input "sro"
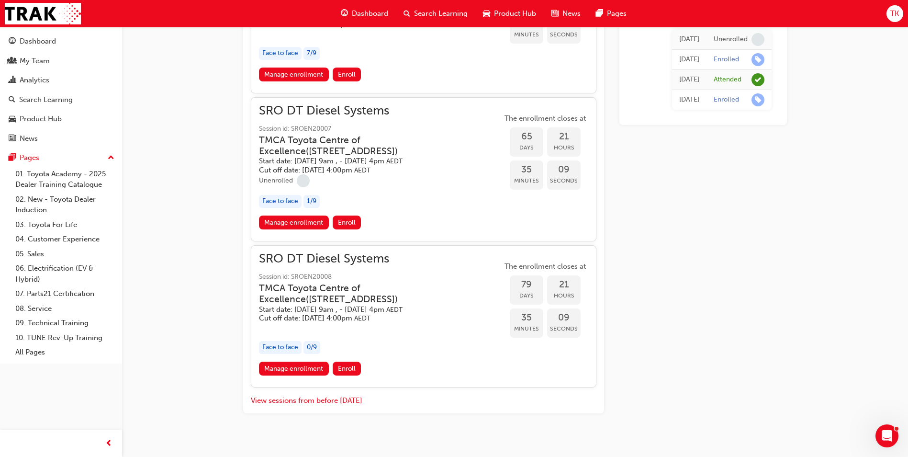
scroll to position [628, 0]
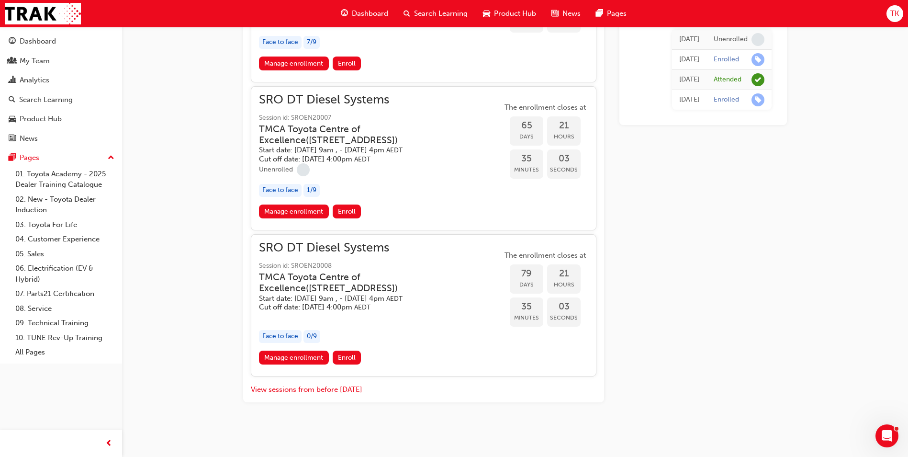
click at [330, 282] on h3 "TMCA Toyota Centre of Excellence ( 494 Grieve Pde Altona North, Vic 3025 )" at bounding box center [373, 282] width 228 height 22
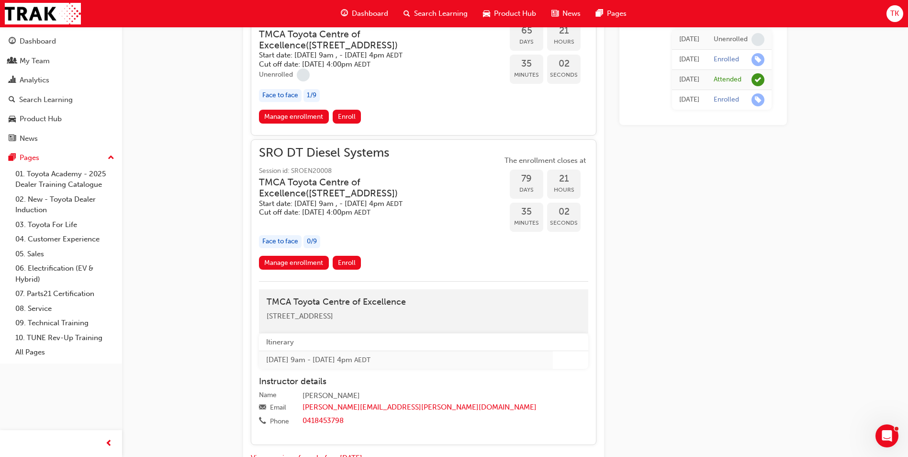
scroll to position [723, 0]
click at [284, 263] on link "Manage enrollment" at bounding box center [294, 262] width 70 height 14
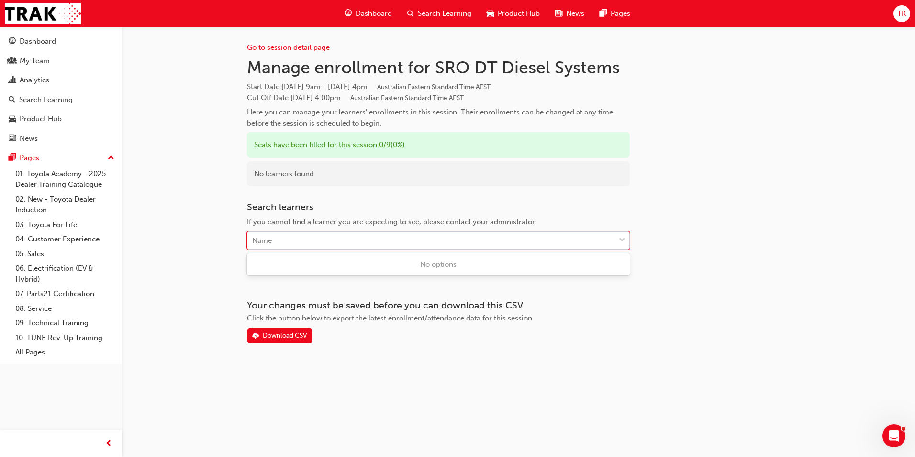
click at [302, 235] on div "Name" at bounding box center [431, 240] width 368 height 17
type input "konstan"
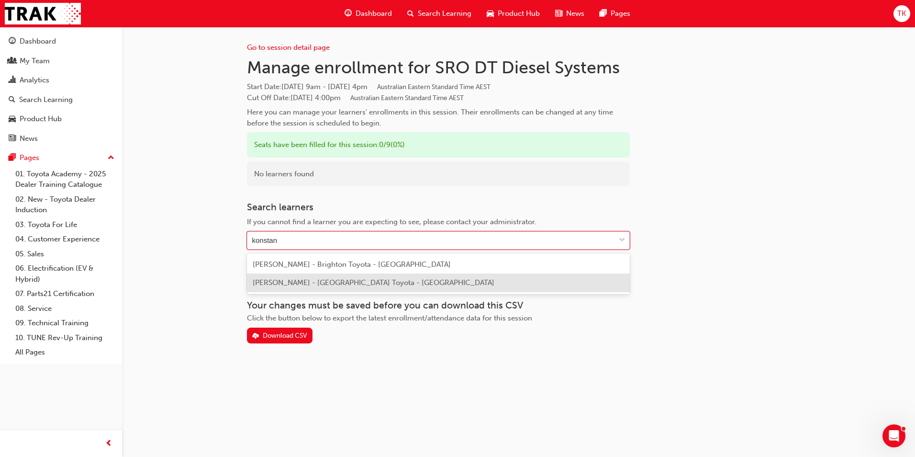
click at [337, 285] on span "Christos Konstantopoulos - Brighton Toyota - ELSTERNWICK" at bounding box center [374, 282] width 242 height 9
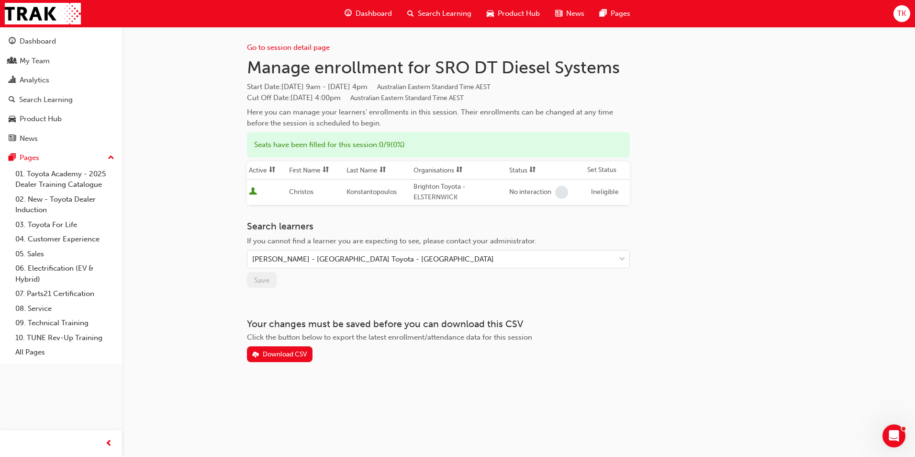
click at [609, 192] on div "Ineligible" at bounding box center [605, 192] width 28 height 11
drag, startPoint x: 609, startPoint y: 192, endPoint x: 595, endPoint y: 206, distance: 20.0
click at [595, 206] on div "Go to session detail page Manage enrollment for SRO DT Diesel Systems Start Dat…" at bounding box center [438, 194] width 383 height 335
click at [525, 196] on div "No interaction" at bounding box center [530, 192] width 42 height 9
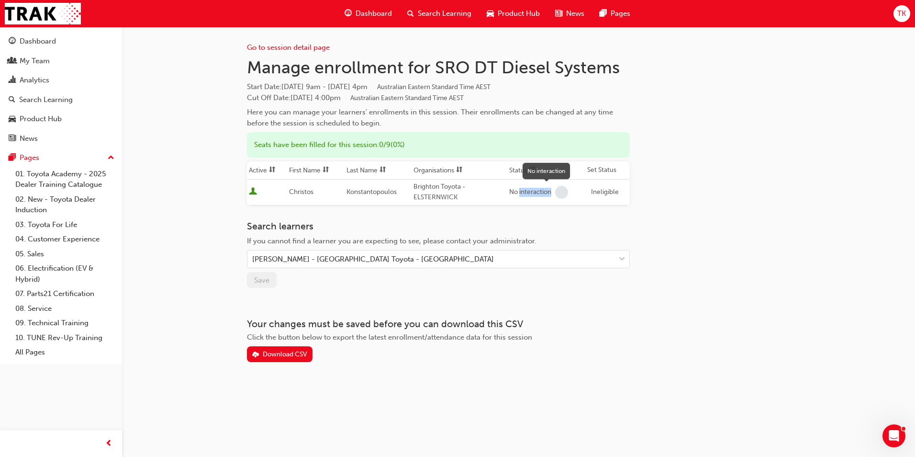
click at [525, 196] on div "No interaction" at bounding box center [530, 192] width 42 height 9
drag, startPoint x: 525, startPoint y: 196, endPoint x: 542, endPoint y: 208, distance: 20.6
click at [542, 208] on div "Go to session detail page Manage enrollment for SRO DT Diesel Systems Start Dat…" at bounding box center [438, 194] width 383 height 335
drag, startPoint x: 321, startPoint y: 239, endPoint x: 357, endPoint y: 245, distance: 36.0
click at [357, 245] on div "If you cannot find a learner you are expecting to see, please contact your admi…" at bounding box center [438, 241] width 383 height 11
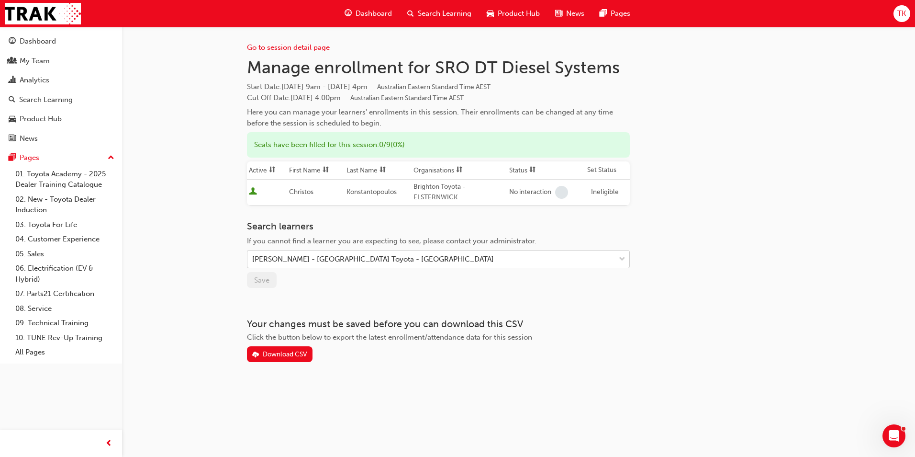
drag, startPoint x: 357, startPoint y: 245, endPoint x: 363, endPoint y: 255, distance: 12.1
click at [363, 255] on div "Christos Konstantopoulos - Brighton Toyota - ELSTERNWICK" at bounding box center [373, 259] width 242 height 11
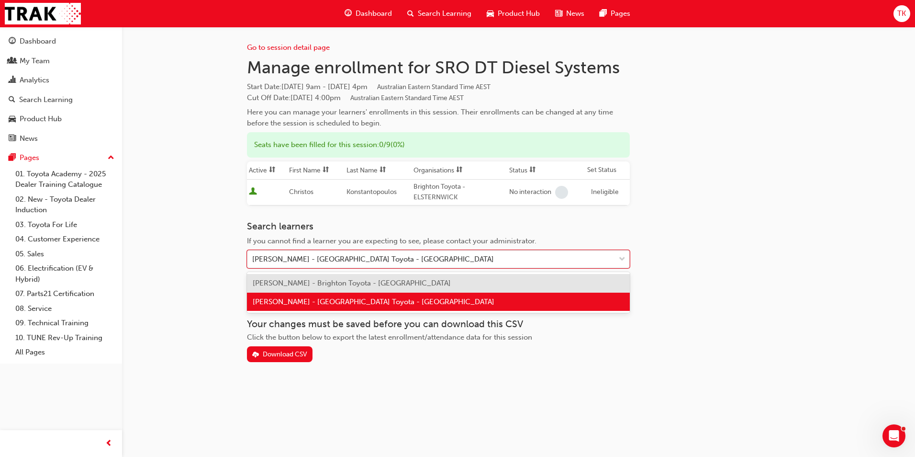
click at [363, 255] on div "Christos Konstantopoulos - Brighton Toyota - ELSTERNWICK" at bounding box center [373, 259] width 242 height 11
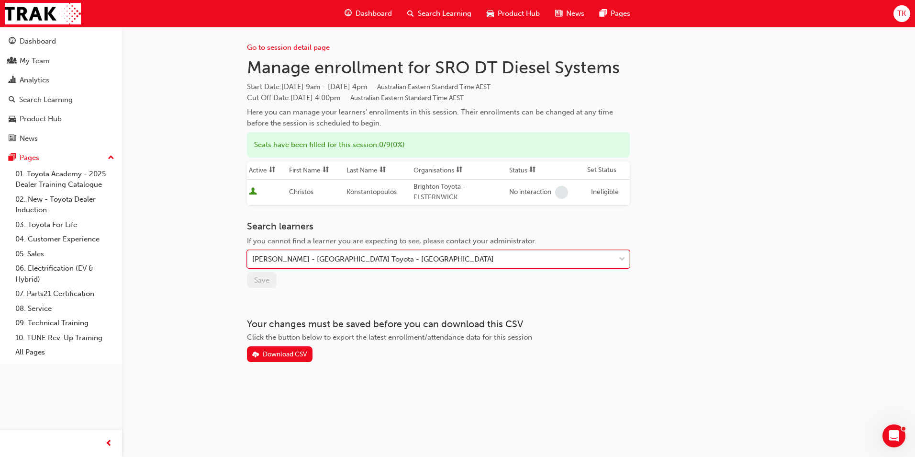
click at [363, 255] on div "Christos Konstantopoulos - Brighton Toyota - ELSTERNWICK" at bounding box center [373, 259] width 242 height 11
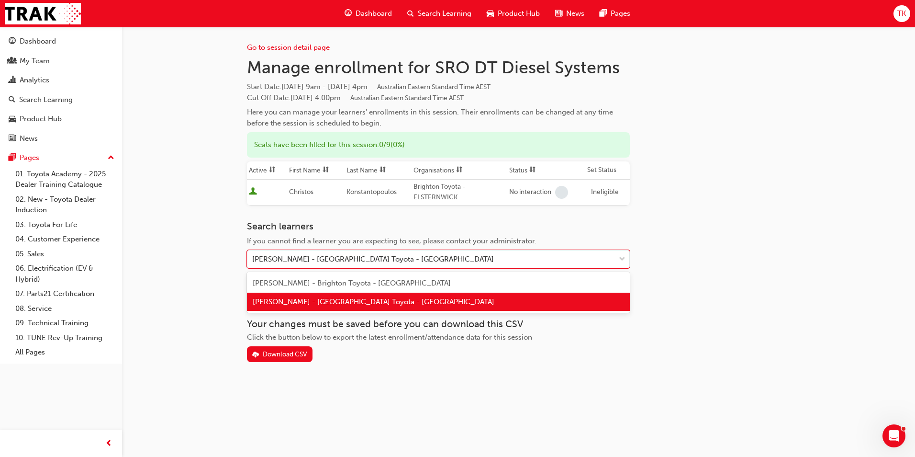
click at [347, 296] on div "Christos Konstantopoulos - Brighton Toyota - ELSTERNWICK" at bounding box center [438, 301] width 383 height 19
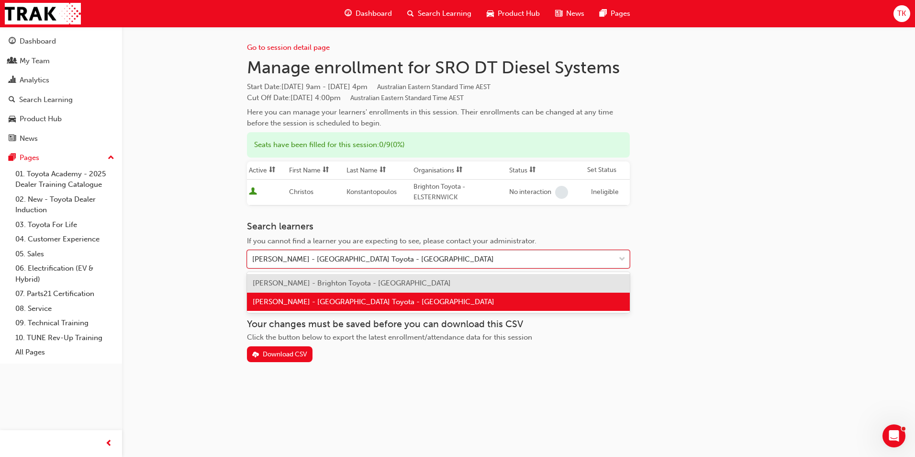
click at [359, 259] on div "Christos Konstantopoulos - Brighton Toyota - ELSTERNWICK" at bounding box center [373, 259] width 242 height 11
click at [351, 283] on span "Konstantinos Athanasiadis - Brighton Toyota - ELSTERNWICK" at bounding box center [352, 283] width 198 height 9
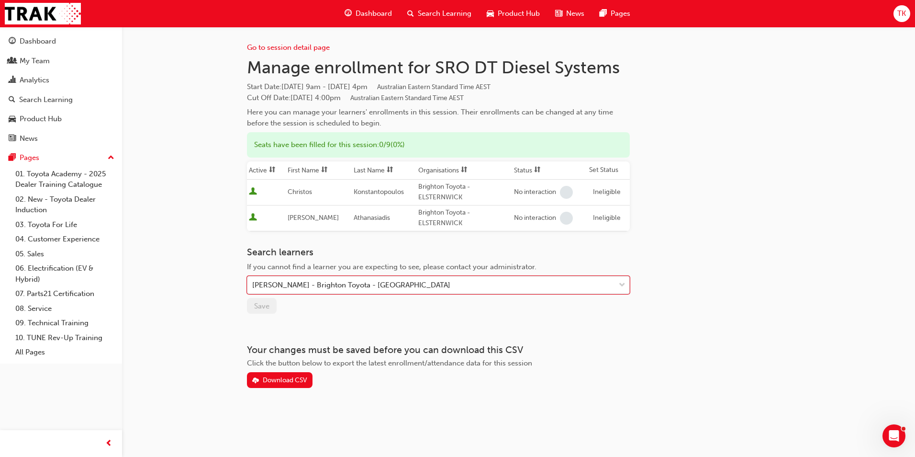
click at [355, 283] on div "Konstantinos Athanasiadis - Brighton Toyota - ELSTERNWICK" at bounding box center [351, 285] width 198 height 11
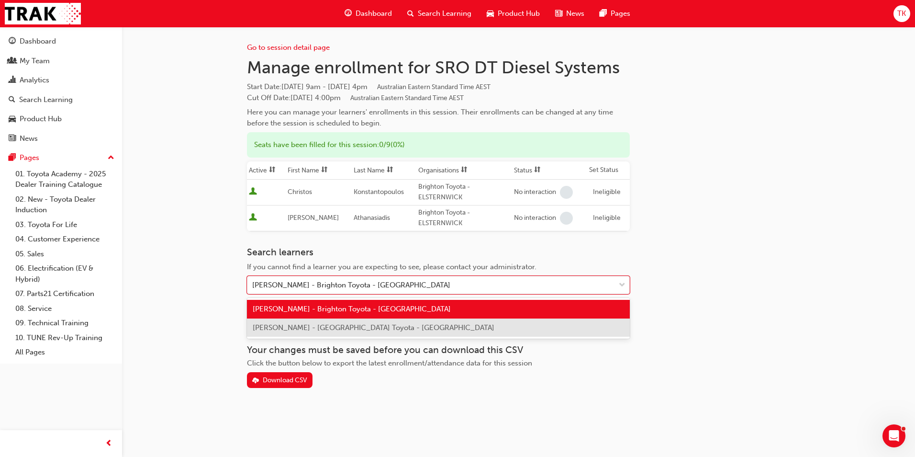
click at [324, 327] on span "Christos Konstantopoulos - Brighton Toyota - ELSTERNWICK" at bounding box center [374, 327] width 242 height 9
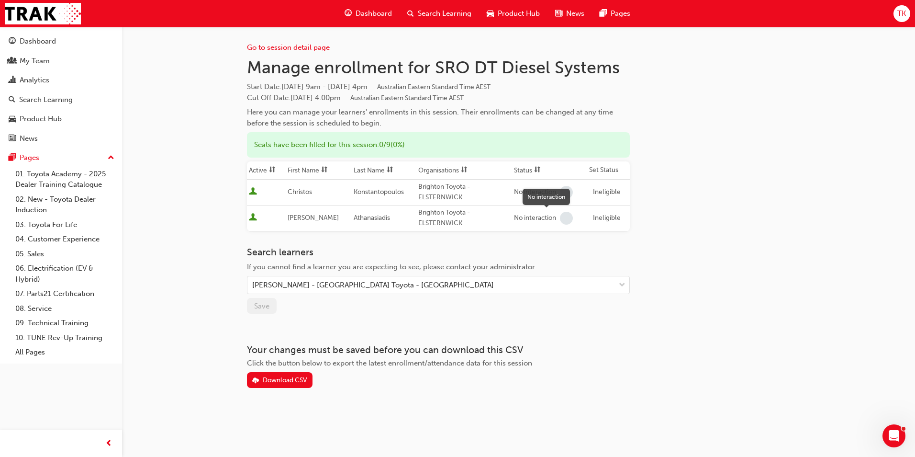
click at [528, 213] on div "No interaction" at bounding box center [535, 217] width 42 height 9
click at [526, 220] on div "No interaction" at bounding box center [535, 217] width 42 height 9
click at [515, 197] on div "No interaction" at bounding box center [549, 192] width 71 height 13
click at [361, 193] on span "Konstantopoulos" at bounding box center [379, 192] width 50 height 8
click at [227, 165] on div "Go to session detail page Manage enrollment for SRO DT Diesel Systems Start Dat…" at bounding box center [457, 228] width 915 height 457
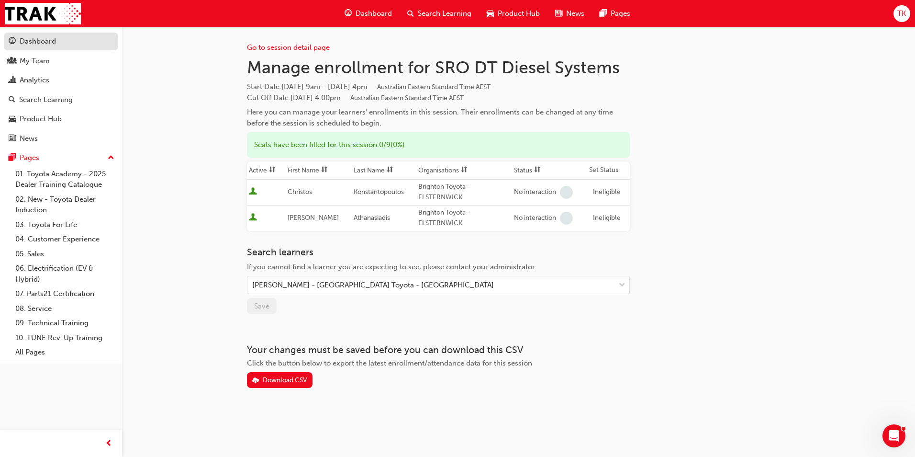
click at [36, 42] on div "Dashboard" at bounding box center [38, 41] width 36 height 11
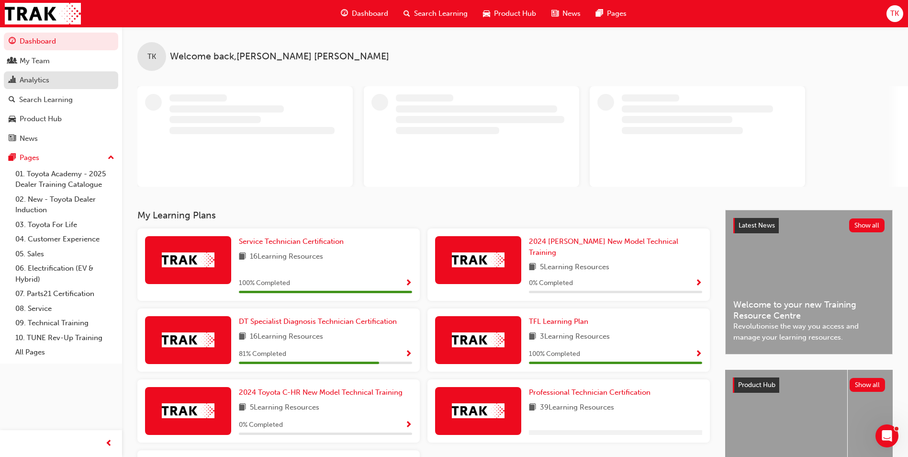
click at [38, 85] on div "Analytics" at bounding box center [35, 80] width 30 height 11
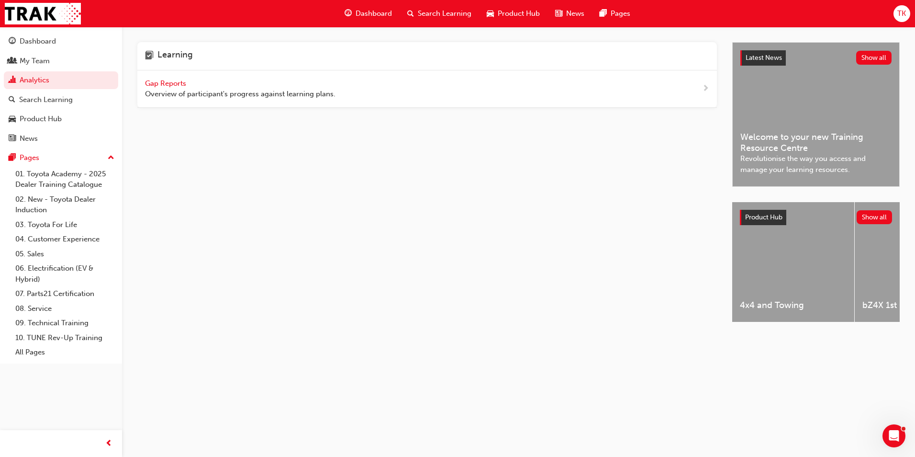
click at [183, 84] on span "Gap Reports" at bounding box center [166, 83] width 43 height 9
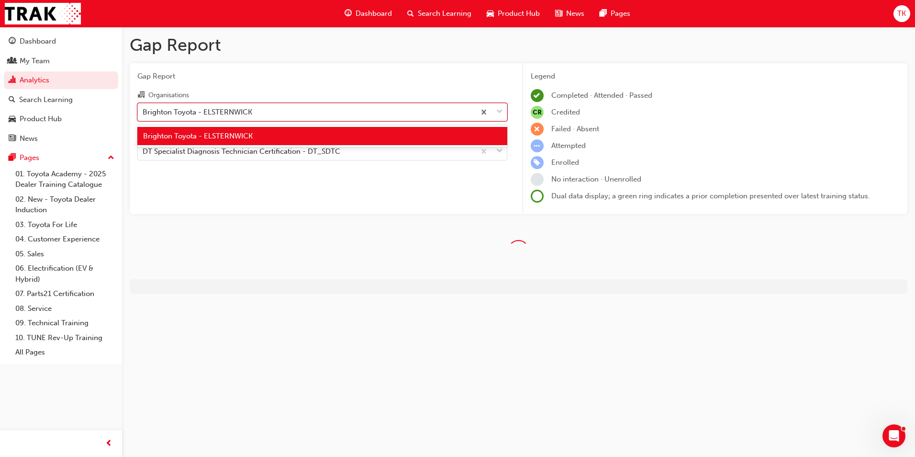
click at [268, 112] on div "Brighton Toyota - ELSTERNWICK" at bounding box center [306, 111] width 337 height 17
click at [144, 112] on input "Organisations option Brighton Toyota - ELSTERNWICK focused, 1 of 1. 1 result av…" at bounding box center [143, 111] width 1 height 8
click at [318, 74] on span "Gap Report" at bounding box center [322, 76] width 370 height 11
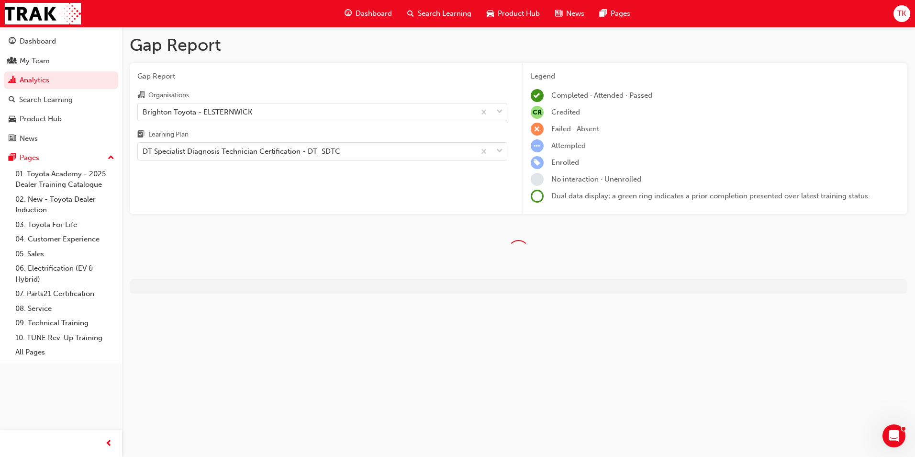
click at [278, 170] on div "Gap Report Organisations Brighton Toyota - ELSTERNWICK Learning Plan DT Special…" at bounding box center [322, 138] width 385 height 151
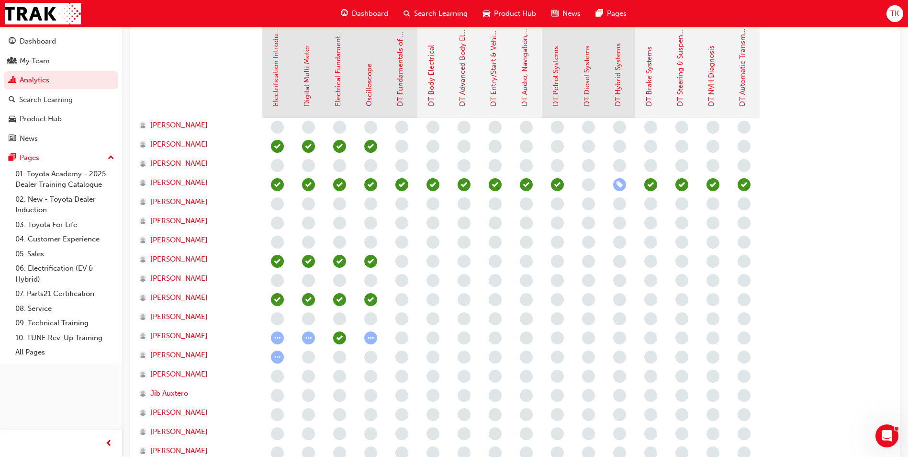
scroll to position [239, 0]
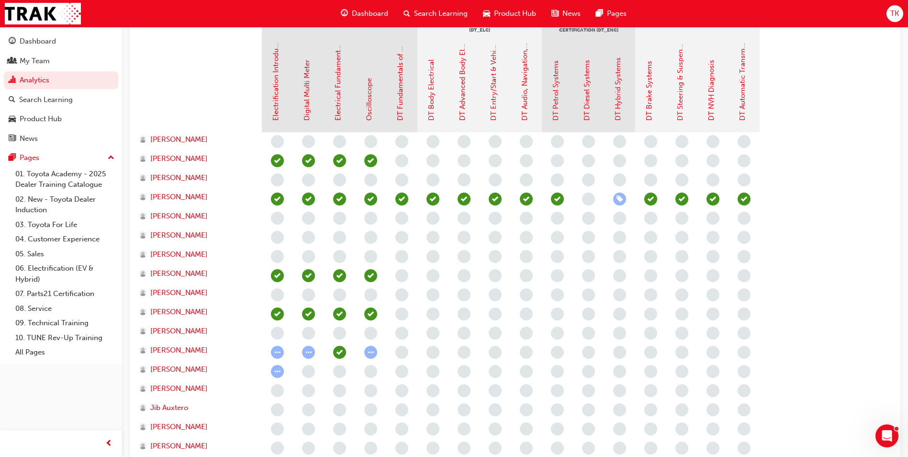
click at [590, 201] on span "learningRecordVerb_NONE-icon" at bounding box center [588, 198] width 13 height 13
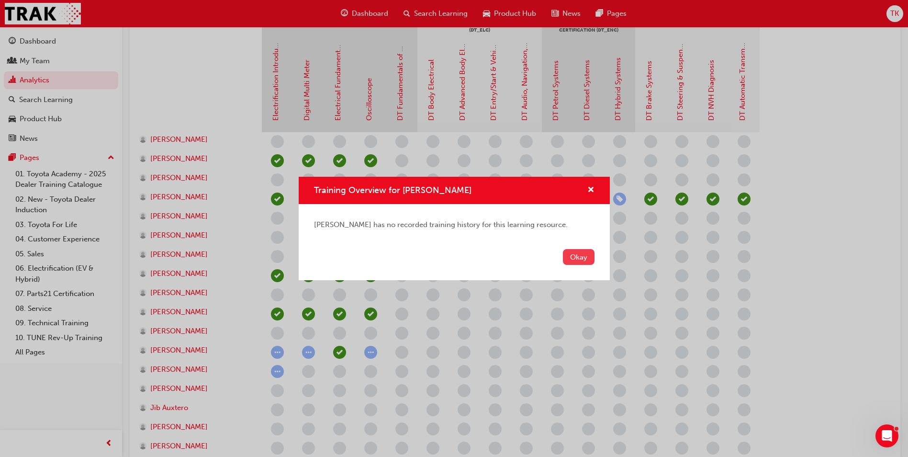
click at [580, 263] on button "Okay" at bounding box center [579, 257] width 32 height 16
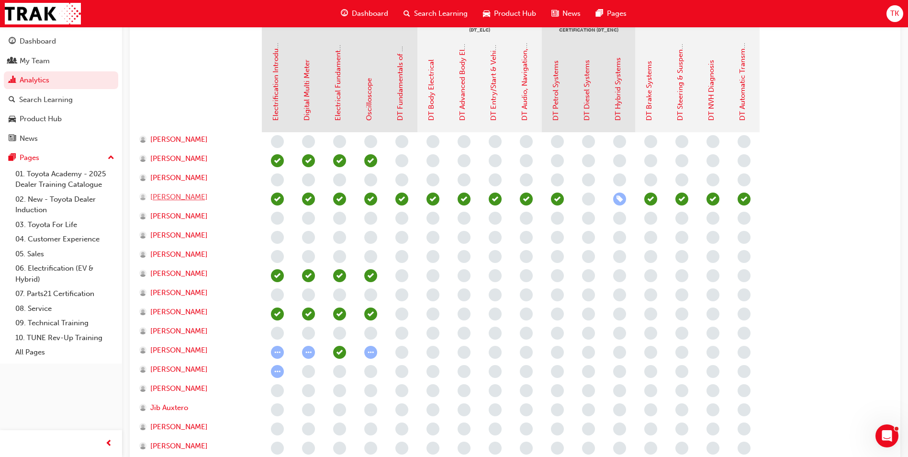
click at [205, 197] on span "Christos Konstantopoulos" at bounding box center [178, 196] width 57 height 11
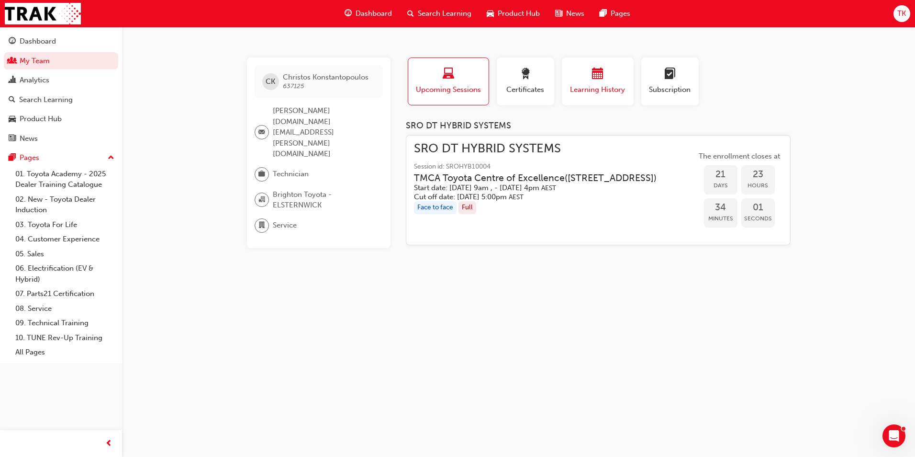
click at [590, 81] on div "button" at bounding box center [597, 75] width 57 height 15
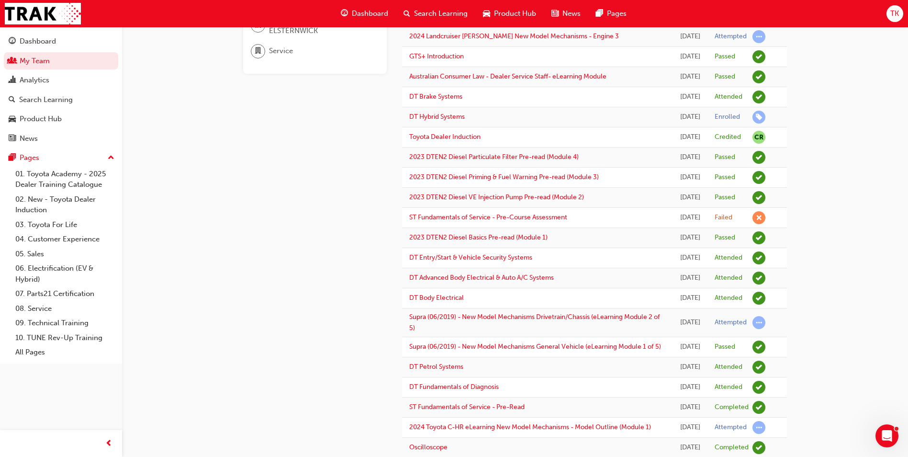
scroll to position [191, 0]
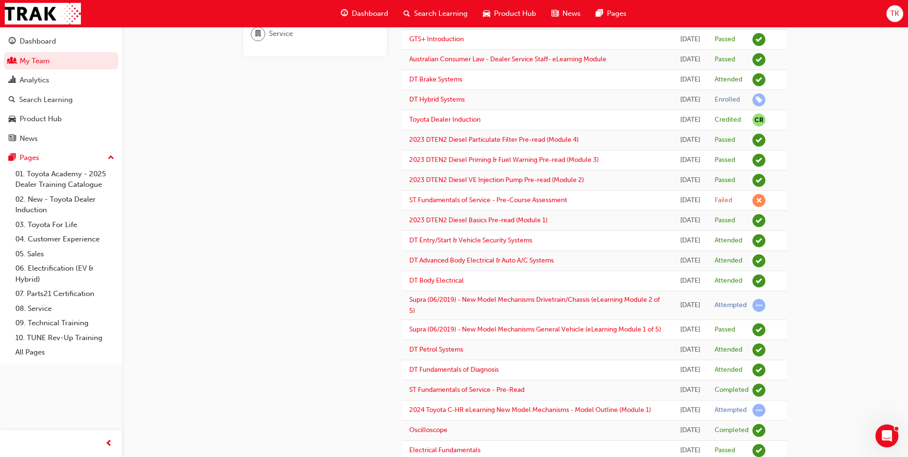
click at [373, 386] on div "CK Christos Konstantopoulos 637125 eric.kim@brightontoyota.com.au Technician Br…" at bounding box center [322, 420] width 159 height 1109
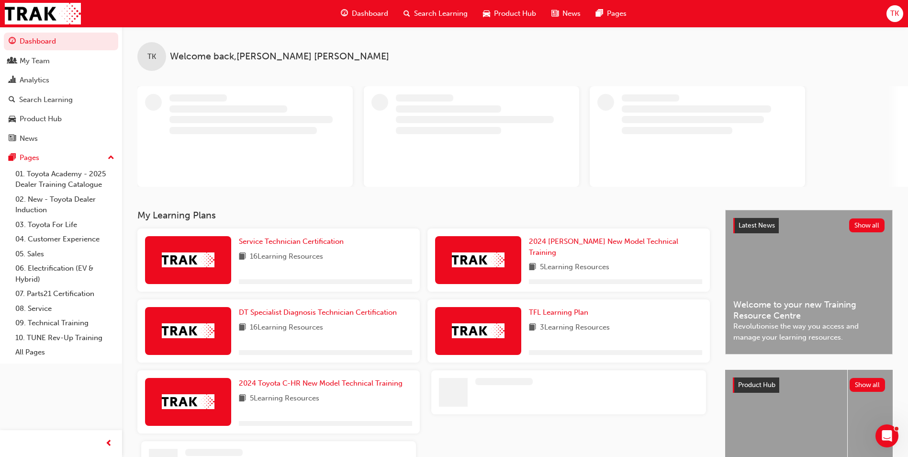
click at [899, 16] on span "TK" at bounding box center [894, 13] width 9 height 11
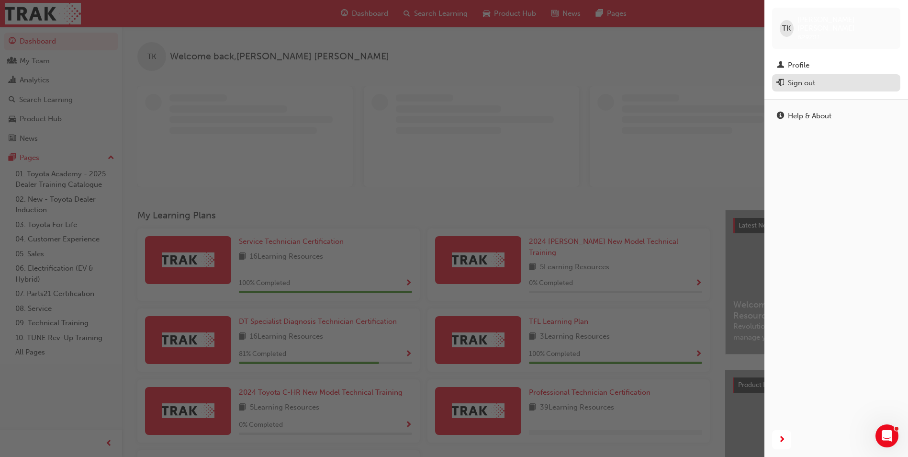
click at [798, 78] on div "Sign out" at bounding box center [801, 83] width 27 height 11
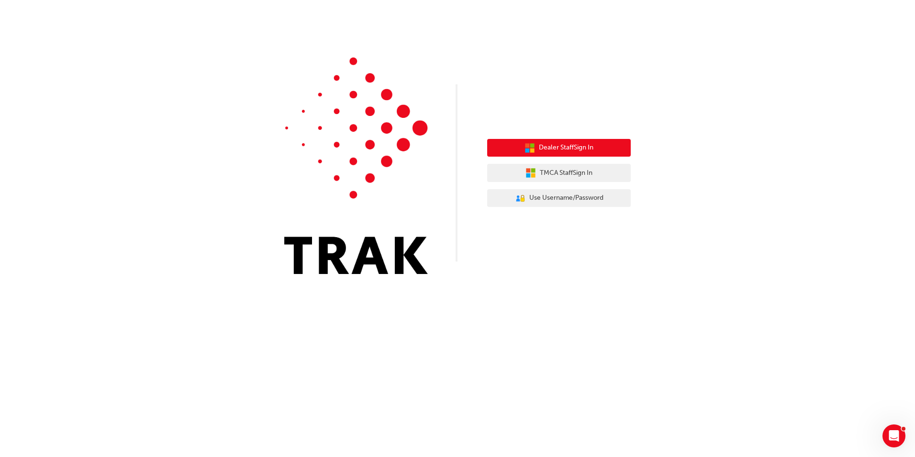
click at [602, 146] on button "Dealer Staff Sign In" at bounding box center [559, 148] width 144 height 18
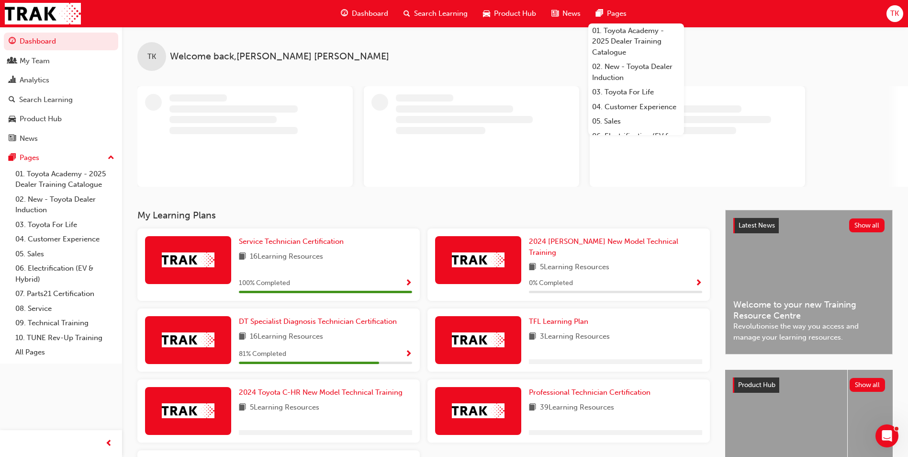
click at [904, 11] on div "Dashboard Search Learning Product Hub News Pages 01. Toyota Academy - 2025 Deal…" at bounding box center [454, 13] width 908 height 27
click at [902, 12] on div "TK" at bounding box center [895, 13] width 17 height 17
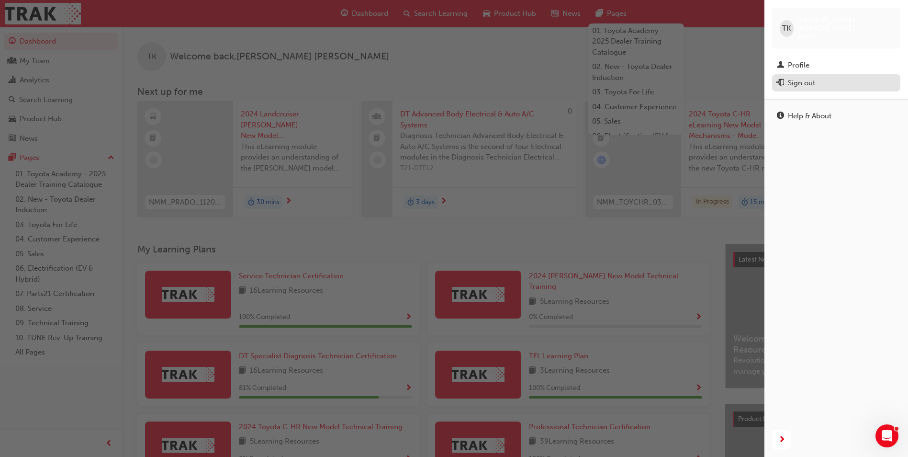
click at [806, 78] on div "Sign out" at bounding box center [801, 83] width 27 height 11
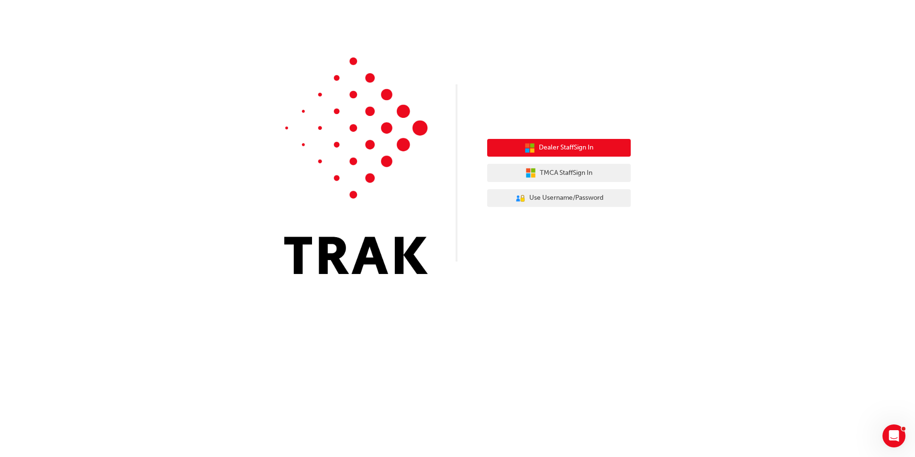
click at [529, 146] on icon "button" at bounding box center [530, 148] width 11 height 11
